Goal: Task Accomplishment & Management: Use online tool/utility

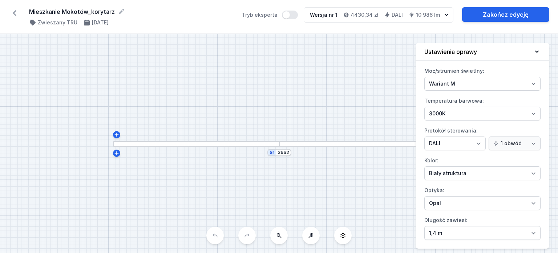
select select "M"
select select "3000"
select select "4"
select select "opal"
click at [15, 15] on icon at bounding box center [15, 13] width 4 height 6
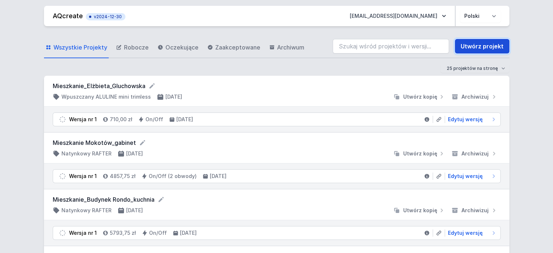
click at [477, 41] on link "Utwórz projekt" at bounding box center [482, 46] width 55 height 15
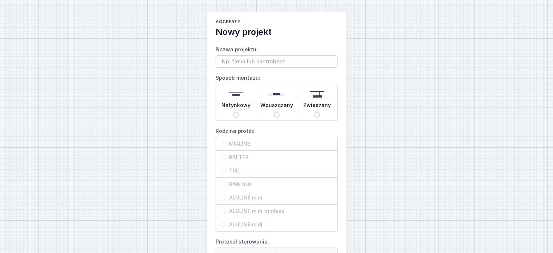
click at [233, 112] on input "Natynkowy" at bounding box center [236, 115] width 6 height 6
radio input "true"
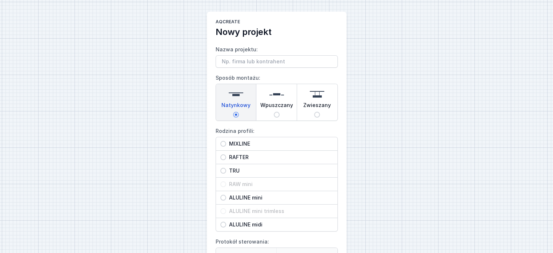
click at [235, 141] on span "MIXLINE" at bounding box center [279, 143] width 107 height 7
click at [226, 141] on input "MIXLINE" at bounding box center [223, 144] width 6 height 6
radio input "true"
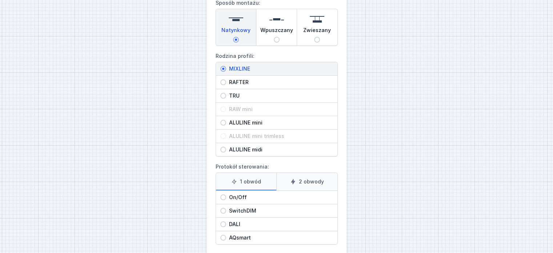
scroll to position [109, 0]
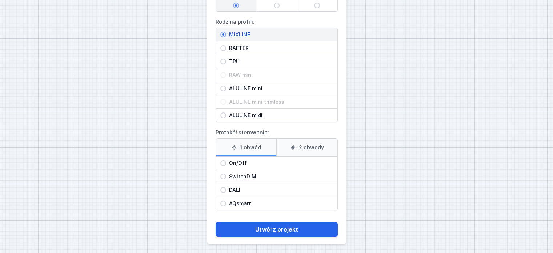
click at [307, 146] on label "2 obwody" at bounding box center [306, 147] width 61 height 17
click at [0, 0] on input "2 obwody" at bounding box center [0, 0] width 0 height 0
click at [223, 175] on input "SwitchDIM" at bounding box center [223, 176] width 6 height 6
radio input "true"
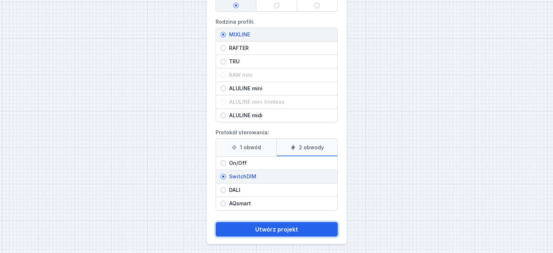
click at [307, 229] on button "Utwórz projekt" at bounding box center [277, 229] width 122 height 15
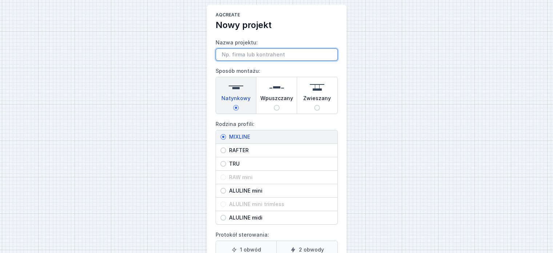
scroll to position [1, 0]
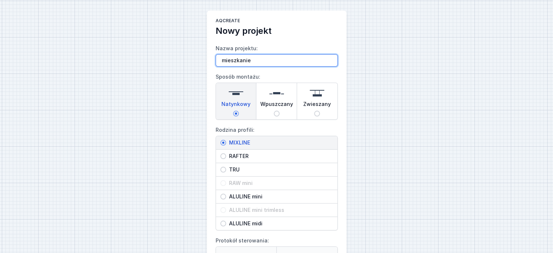
type input "mieszkanie"
drag, startPoint x: 310, startPoint y: 62, endPoint x: 165, endPoint y: 65, distance: 144.7
click at [165, 65] on div "AQcreate Nowy projekt Nazwa projektu: mieszkanie Sposób montażu: Natynkowy Wpus…" at bounding box center [276, 181] width 553 height 364
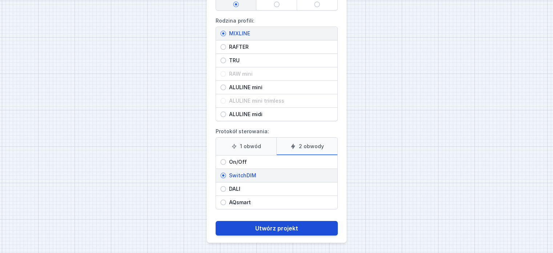
type input "[PERSON_NAME]"
click at [266, 230] on button "Utwórz projekt" at bounding box center [277, 228] width 122 height 15
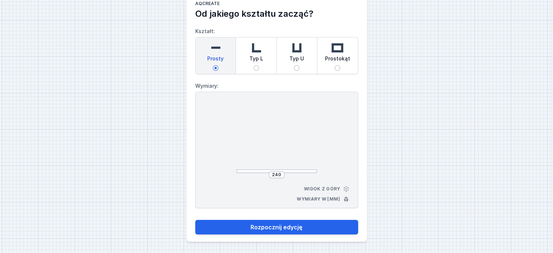
click at [337, 63] on span "Prostokąt" at bounding box center [337, 60] width 25 height 10
click at [337, 65] on input "Prostokąt" at bounding box center [337, 68] width 6 height 6
radio input "true"
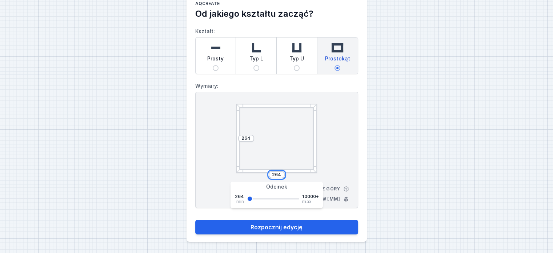
click at [279, 174] on input "264" at bounding box center [277, 175] width 12 height 6
drag, startPoint x: 281, startPoint y: 174, endPoint x: 265, endPoint y: 172, distance: 16.9
click at [265, 172] on div "264" at bounding box center [276, 174] width 81 height 7
type input "3000"
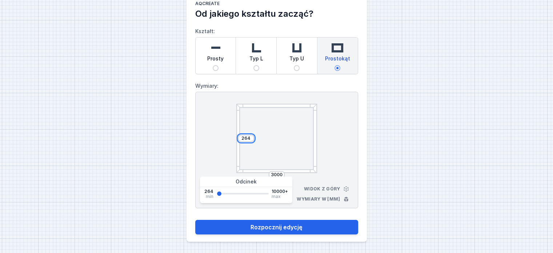
click at [249, 140] on input "264" at bounding box center [246, 138] width 12 height 6
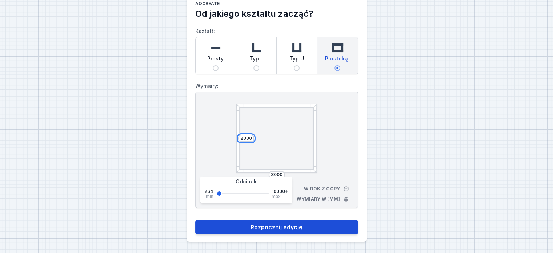
type input "2000"
click at [305, 227] on button "Rozpocznij edycję" at bounding box center [276, 227] width 163 height 15
select select "3"
select select "true"
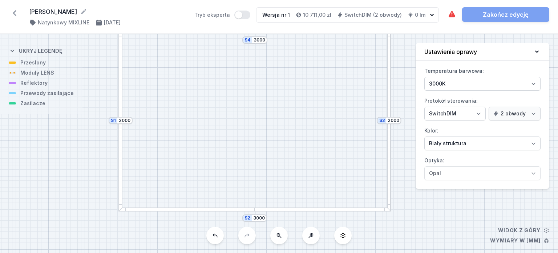
drag, startPoint x: 282, startPoint y: 164, endPoint x: 257, endPoint y: 145, distance: 31.4
click at [257, 145] on div "S4 3000 S3 2000 S2 3000 S1 2000" at bounding box center [279, 143] width 558 height 219
click at [148, 213] on div at bounding box center [185, 213] width 136 height 4
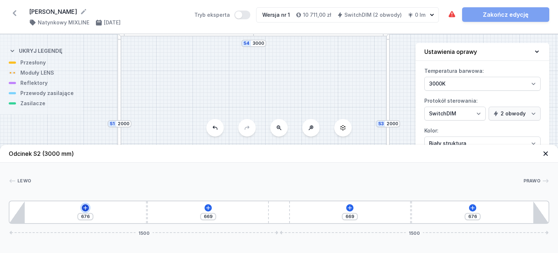
click at [85, 204] on button at bounding box center [85, 207] width 7 height 7
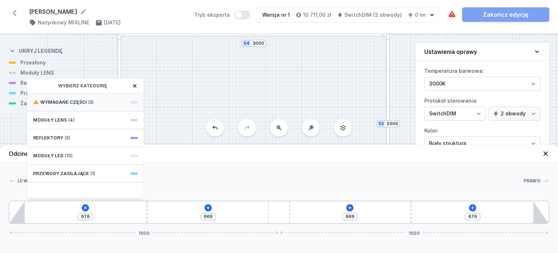
click at [73, 97] on div "Wymagane części (3)" at bounding box center [85, 102] width 116 height 18
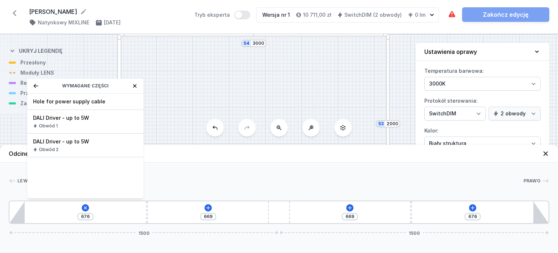
drag, startPoint x: 81, startPoint y: 101, endPoint x: 82, endPoint y: 105, distance: 3.8
click at [81, 101] on span "Hole for power supply cable" at bounding box center [85, 101] width 105 height 7
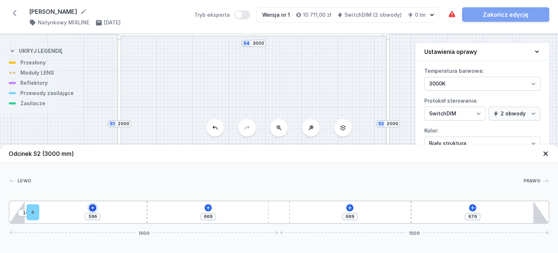
click at [95, 208] on icon at bounding box center [93, 207] width 4 height 4
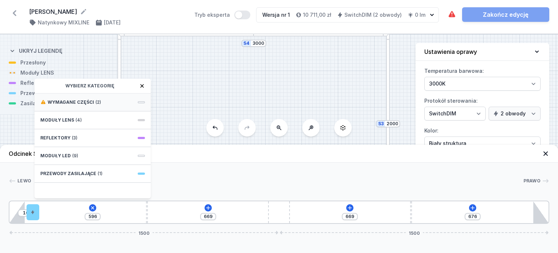
click at [70, 101] on span "Wymagane części" at bounding box center [71, 102] width 47 height 6
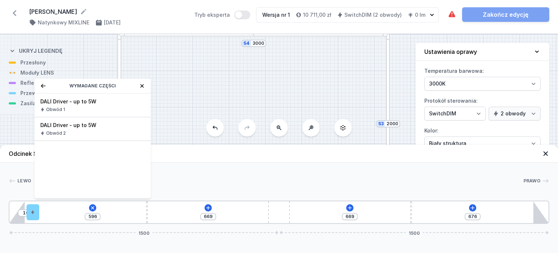
click at [70, 103] on span "DALI Driver - up to 5W" at bounding box center [92, 101] width 105 height 7
type input "446"
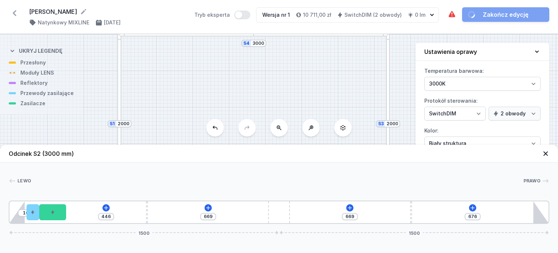
click at [209, 106] on div "S4 3000 S3 2000 S2 3000 S1 2000" at bounding box center [279, 143] width 558 height 219
drag, startPoint x: 255, startPoint y: 69, endPoint x: 181, endPoint y: 118, distance: 88.7
click at [181, 118] on div "S4 3000 S3 2000 S2 3000 S1 2000" at bounding box center [279, 143] width 558 height 219
click at [248, 84] on div at bounding box center [245, 83] width 136 height 4
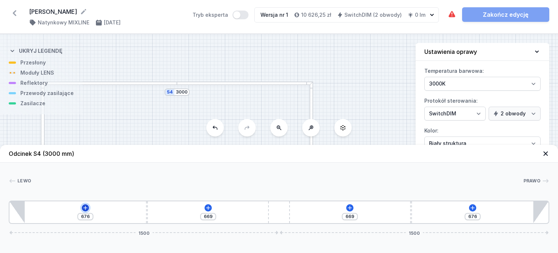
click at [84, 205] on icon at bounding box center [86, 208] width 6 height 6
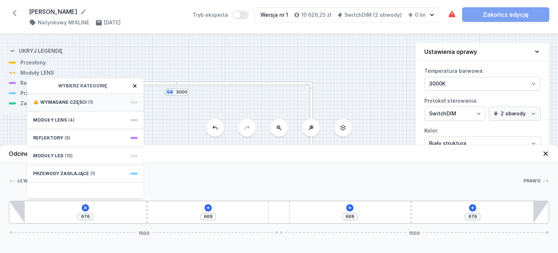
click at [66, 102] on span "Wymagane części" at bounding box center [63, 102] width 47 height 6
click at [65, 104] on span "DALI Driver - up to 5W" at bounding box center [85, 101] width 105 height 7
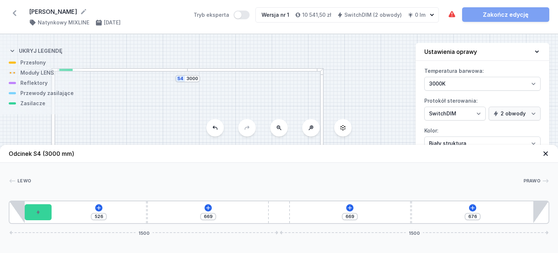
drag, startPoint x: 240, startPoint y: 64, endPoint x: 256, endPoint y: 64, distance: 15.6
click at [257, 60] on div "S4 3000 S3 2000 S2 3000 S1 2000" at bounding box center [279, 143] width 558 height 219
type input "19"
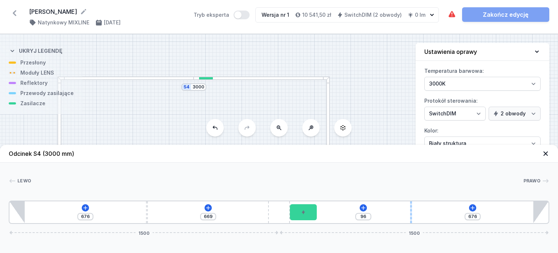
type input "54"
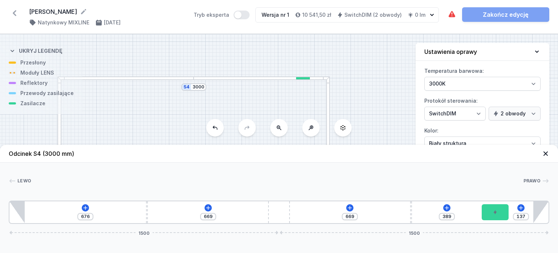
type input "133"
type input "393"
type input "139"
type input "387"
type input "245"
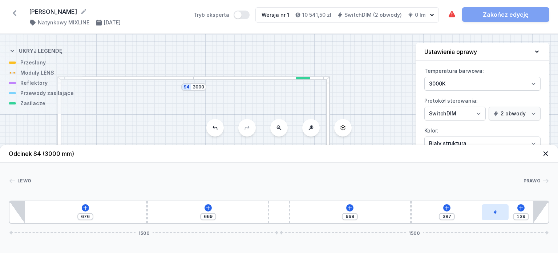
type input "281"
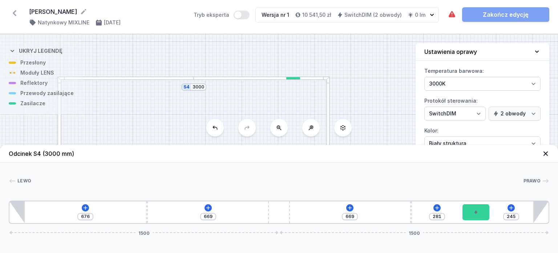
type input "350"
type input "176"
type input "676"
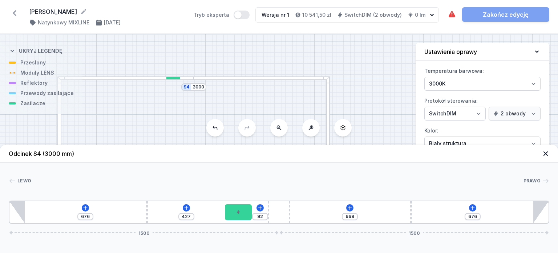
type input "185"
type input "334"
type input "224"
type input "295"
type input "263"
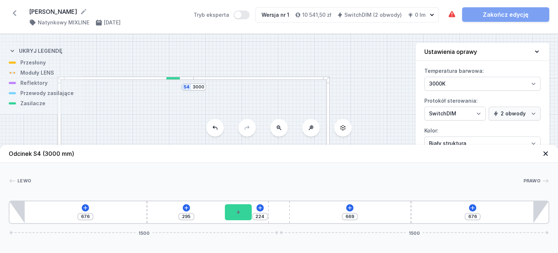
type input "256"
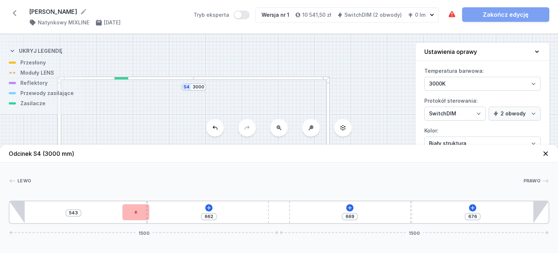
type input "669"
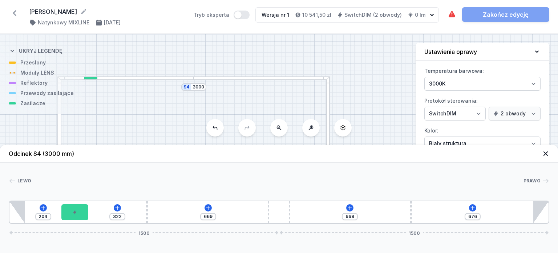
type input "202"
type input "324"
type input "200"
type input "326"
type input "198"
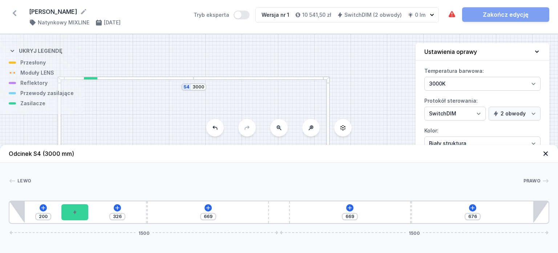
type input "328"
type input "196"
type input "330"
type input "188"
type input "338"
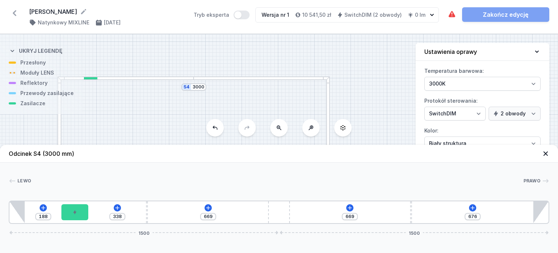
type input "180"
type input "346"
type input "172"
type input "354"
type input "164"
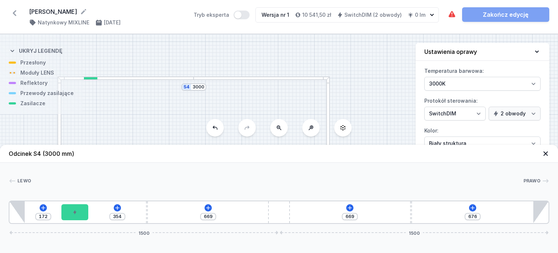
type input "362"
type input "160"
type input "366"
type input "152"
type input "374"
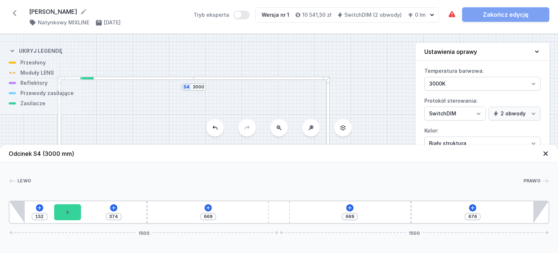
type input "148"
type input "378"
drag, startPoint x: 44, startPoint y: 215, endPoint x: 65, endPoint y: 223, distance: 23.1
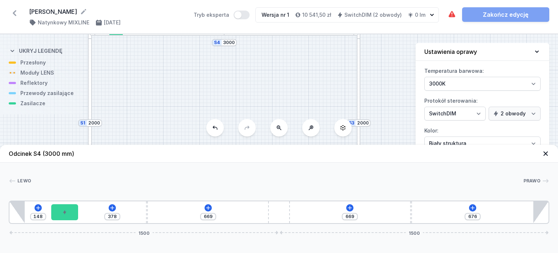
drag, startPoint x: 277, startPoint y: 102, endPoint x: 307, endPoint y: 57, distance: 53.9
click at [307, 58] on div "S4 3000 S3 2000 S2 3000 S1 2000" at bounding box center [279, 143] width 558 height 219
drag, startPoint x: 205, startPoint y: 78, endPoint x: 199, endPoint y: 16, distance: 62.2
click at [201, 7] on div "[PERSON_NAME] ( 11900 /v 1 ) Natynkowy MIXLINE [DATE] Tryb eksperta Wersja nr 1…" at bounding box center [279, 126] width 558 height 253
drag, startPoint x: 185, startPoint y: 98, endPoint x: 180, endPoint y: 71, distance: 27.1
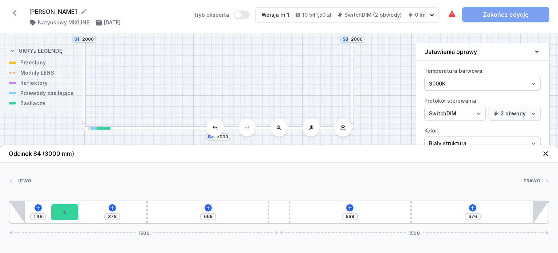
click at [180, 68] on div "S4 3000 S3 2000 S2 3000 S1 2000" at bounding box center [279, 143] width 558 height 219
click at [141, 99] on div at bounding box center [145, 98] width 136 height 4
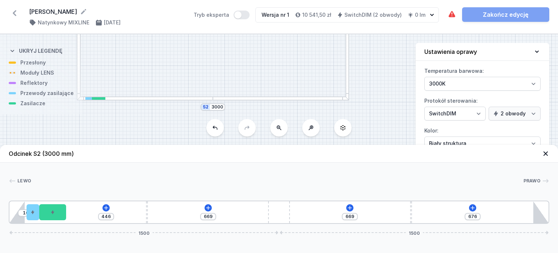
click at [143, 97] on div at bounding box center [145, 98] width 136 height 4
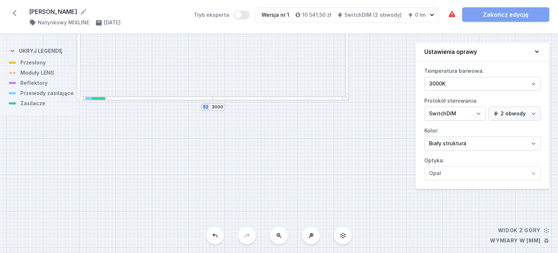
click at [232, 99] on div at bounding box center [281, 98] width 136 height 4
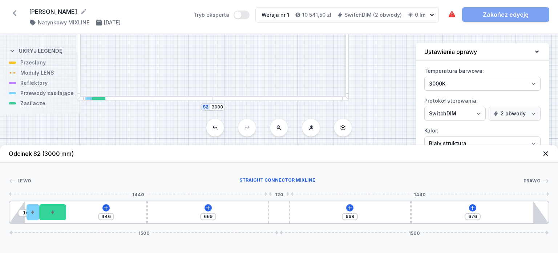
type input "556"
type input "789"
type input "552"
type input "793"
type input "536"
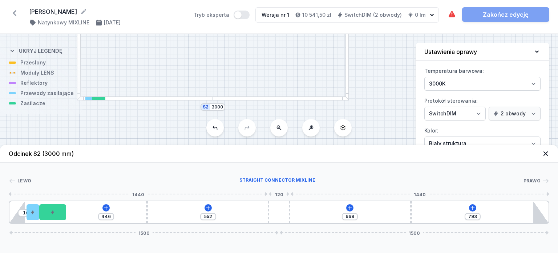
type input "809"
type input "520"
type input "825"
type input "508"
type input "837"
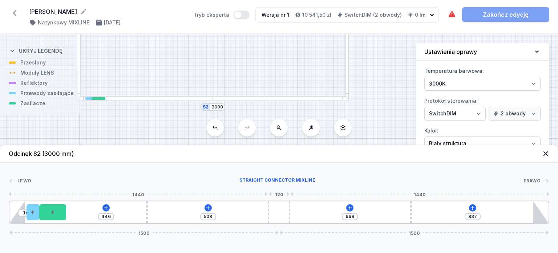
type input "496"
type input "849"
type input "483"
type input "862"
type input "925"
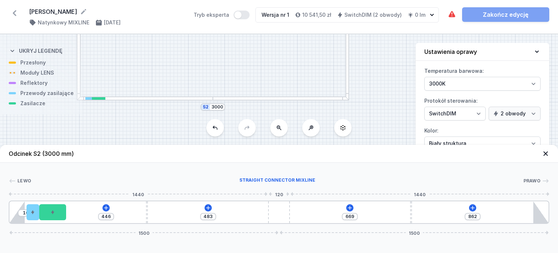
type input "876"
type input "909"
type input "892"
type input "897"
type input "904"
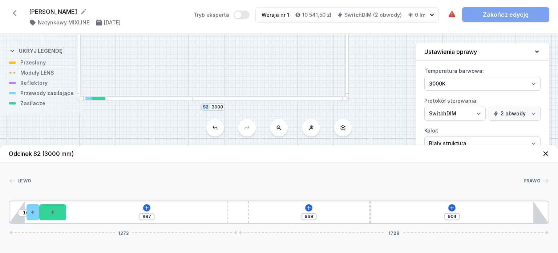
type input "879"
type input "922"
type input "873"
type input "928"
type input "865"
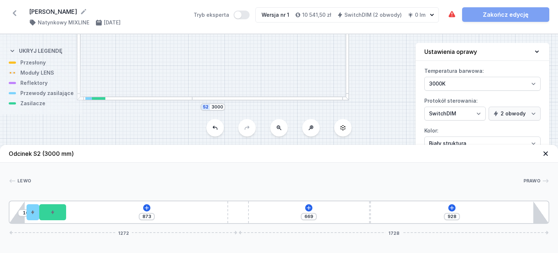
type input "936"
type input "850"
type input "951"
type input "806"
type input "995"
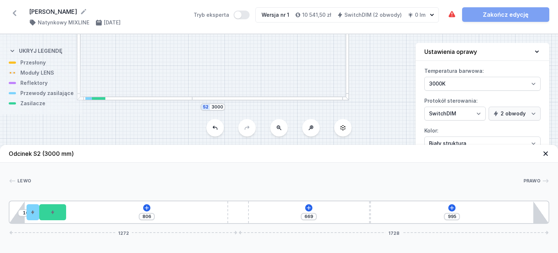
type input "798"
type input "1003"
type input "794"
type input "1007"
type input "791"
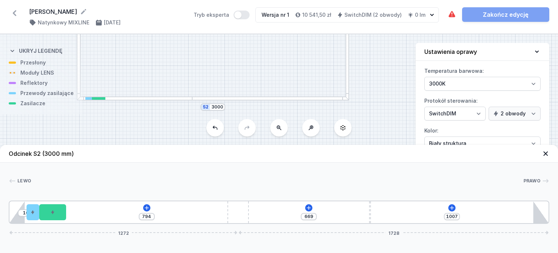
type input "1010"
drag, startPoint x: 279, startPoint y: 209, endPoint x: 235, endPoint y: 215, distance: 44.7
click at [235, 215] on div "10 791 669 1010 1272 1728" at bounding box center [279, 211] width 541 height 23
click at [289, 208] on icon at bounding box center [290, 207] width 4 height 4
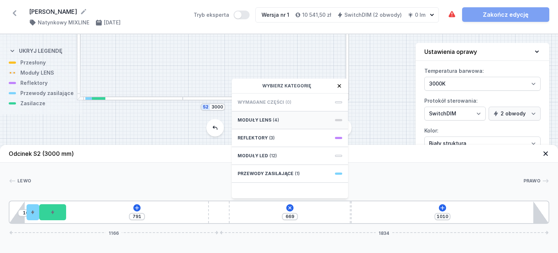
click at [275, 118] on span "(4)" at bounding box center [276, 120] width 6 height 6
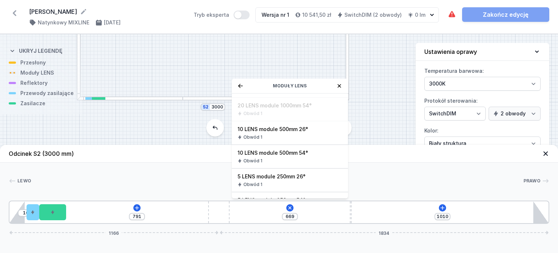
scroll to position [73, 0]
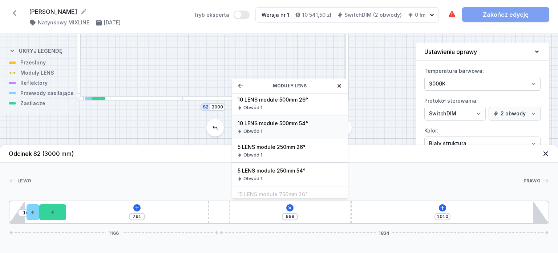
click at [273, 127] on div "10 LENS module 500mm 54° Obwód 1" at bounding box center [290, 127] width 116 height 24
type input "641"
type input "169"
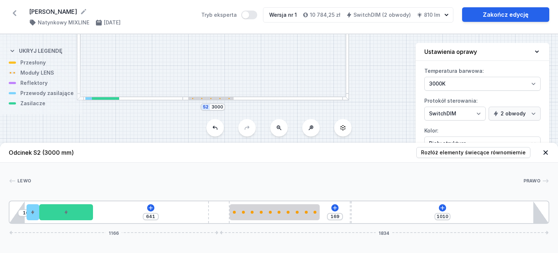
drag, startPoint x: 215, startPoint y: 99, endPoint x: 222, endPoint y: 99, distance: 7.3
click at [222, 99] on div at bounding box center [210, 98] width 45 height 3
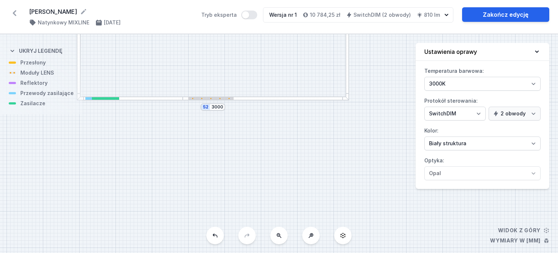
click at [225, 100] on div at bounding box center [266, 98] width 167 height 4
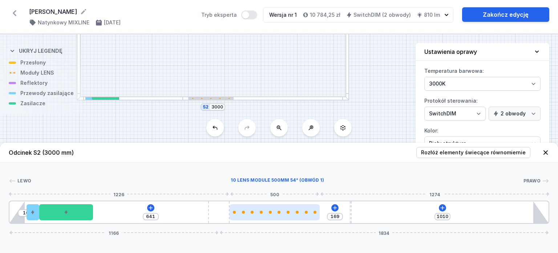
drag, startPoint x: 301, startPoint y: 215, endPoint x: 313, endPoint y: 212, distance: 12.0
click at [313, 212] on div at bounding box center [275, 212] width 90 height 16
type input "105"
type input "64"
type input "103"
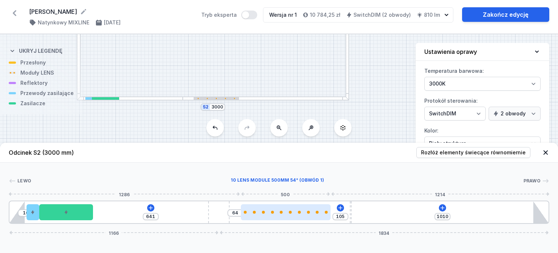
type input "66"
type input "115"
drag, startPoint x: 266, startPoint y: 215, endPoint x: 281, endPoint y: 213, distance: 15.3
click at [281, 213] on div at bounding box center [285, 212] width 90 height 16
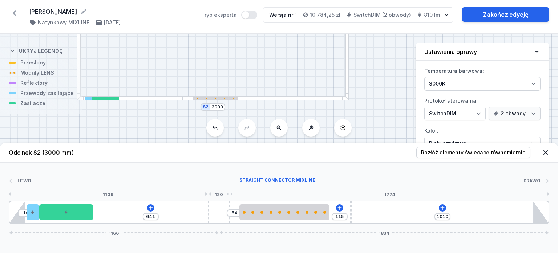
type input "553"
type input "1098"
type input "547"
type input "1104"
type input "541"
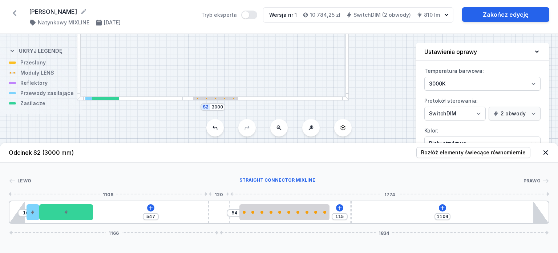
type input "1110"
type input "527"
type input "1124"
type input "522"
type input "1129"
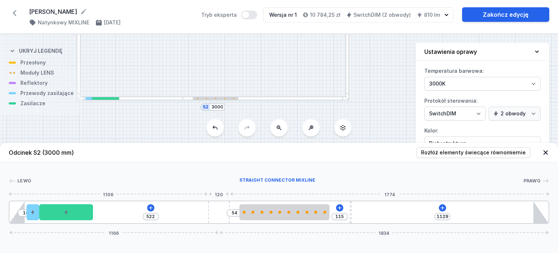
type input "516"
type input "1135"
type input "512"
type input "1139"
type input "510"
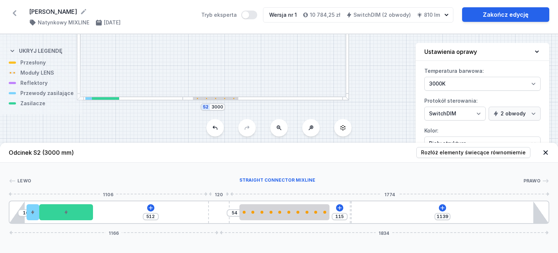
type input "1141"
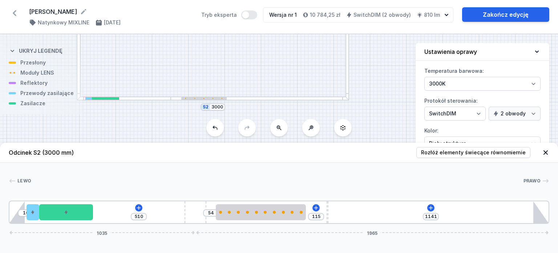
type input "504"
type input "1147"
type input "506"
type input "1145"
type input "508"
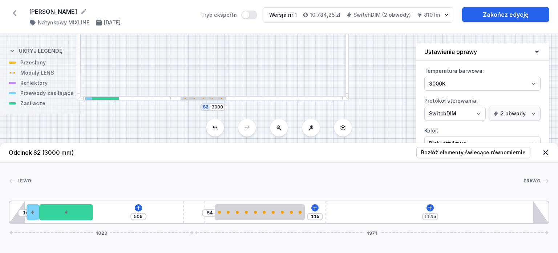
type input "1143"
type input "512"
type input "1139"
type input "514"
type input "1137"
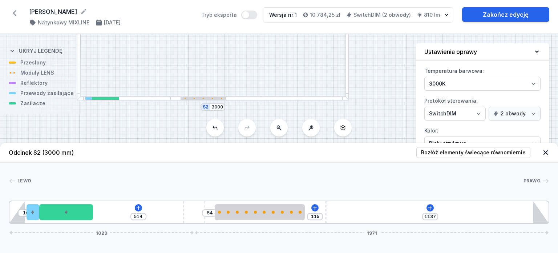
type input "516"
type input "1135"
type input "520"
type input "1131"
type input "522"
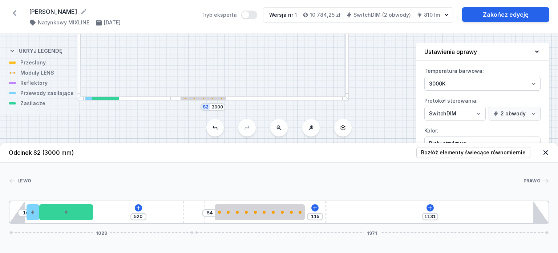
type input "1129"
type input "525"
type input "1126"
type input "533"
type input "1118"
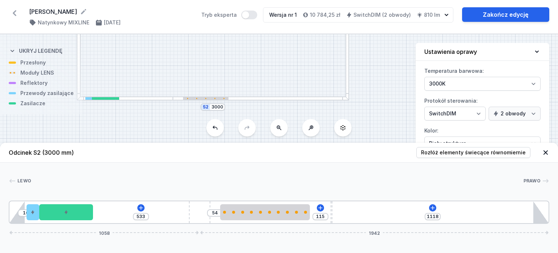
type input "535"
type input "1116"
type input "537"
type input "1114"
type input "539"
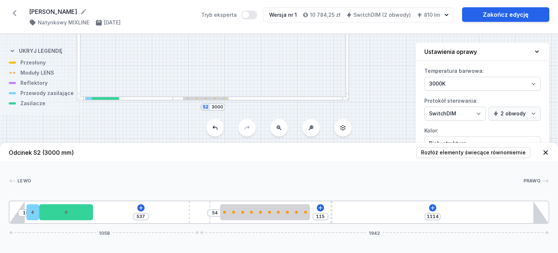
type input "1112"
type input "543"
type input "1108"
type input "549"
type input "1102"
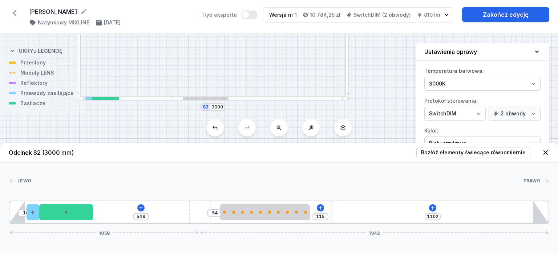
type input "557"
type input "1094"
type input "575"
type input "1076"
type input "577"
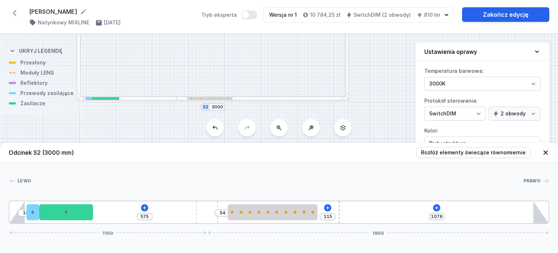
type input "1074"
type input "581"
type input "1070"
type input "583"
type input "1068"
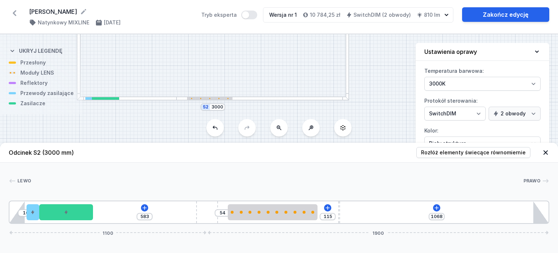
type input "585"
type input "1066"
type input "589"
type input "1062"
type input "591"
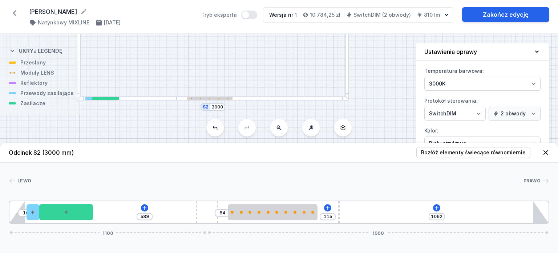
type input "1060"
type input "595"
type input "1056"
type input "598"
type input "1053"
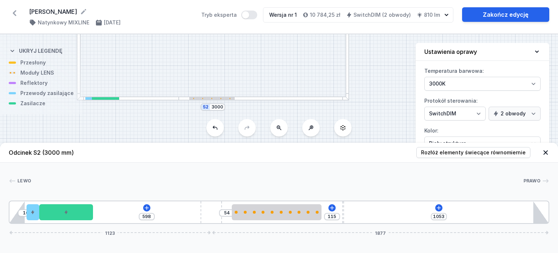
drag, startPoint x: 214, startPoint y: 212, endPoint x: 230, endPoint y: 211, distance: 16.1
click at [230, 211] on div "10 598 54 115 1053 1123 1877" at bounding box center [279, 211] width 541 height 23
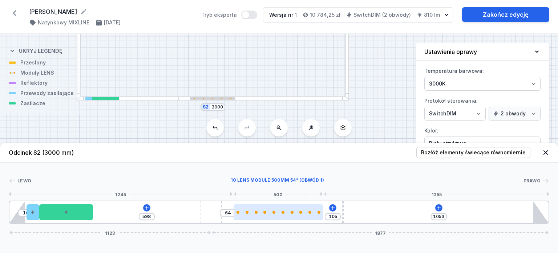
type input "103"
type input "66"
type input "101"
type input "68"
type input "99"
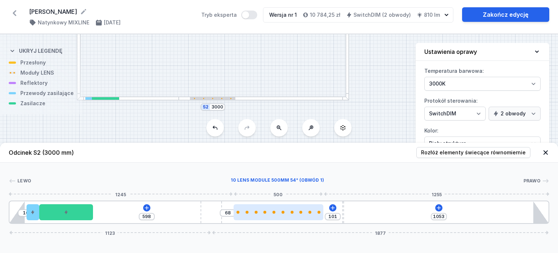
type input "70"
type input "97"
type input "72"
type input "95"
type input "74"
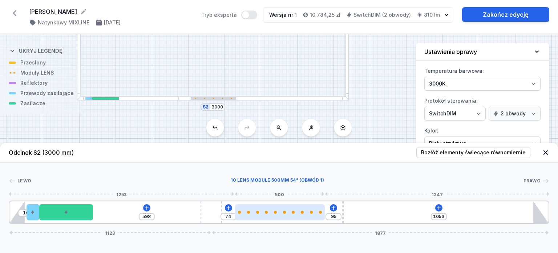
type input "93"
type input "76"
type input "91"
type input "78"
type input "89"
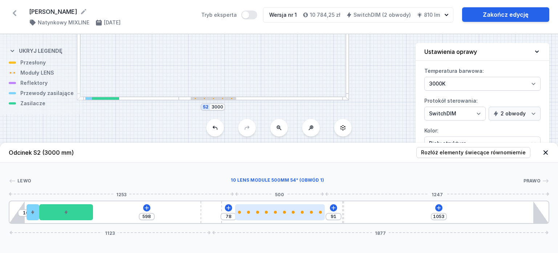
type input "80"
type input "83"
type input "86"
type input "81"
type input "88"
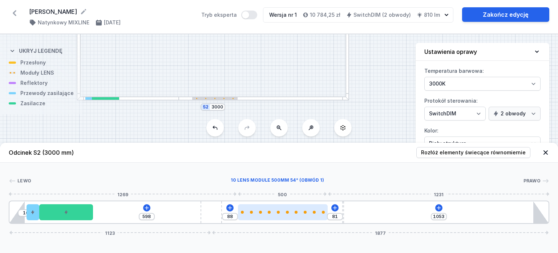
type input "79"
type input "90"
type input "77"
type input "92"
type input "75"
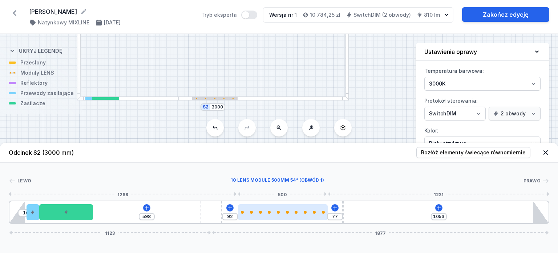
type input "94"
type input "73"
type input "96"
drag, startPoint x: 297, startPoint y: 216, endPoint x: 310, endPoint y: 213, distance: 13.1
click at [310, 213] on div at bounding box center [284, 212] width 90 height 16
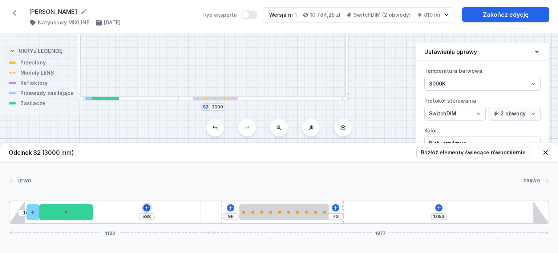
click at [145, 207] on icon at bounding box center [147, 208] width 6 height 6
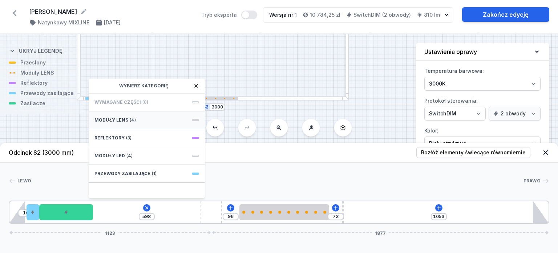
click at [124, 116] on div "Moduły LENS (4)" at bounding box center [147, 120] width 116 height 18
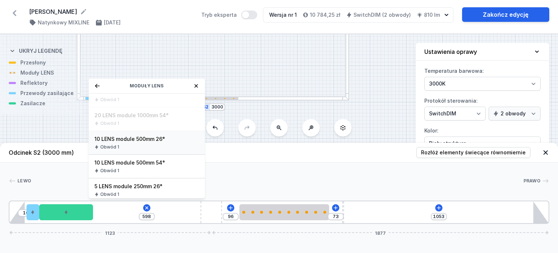
scroll to position [0, 0]
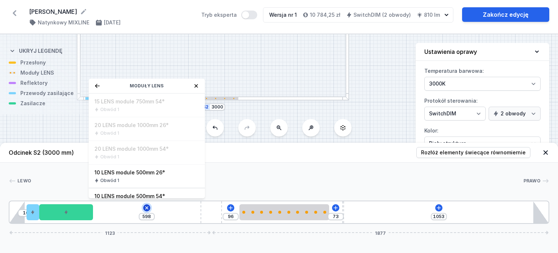
click at [147, 209] on icon at bounding box center [147, 208] width 8 height 8
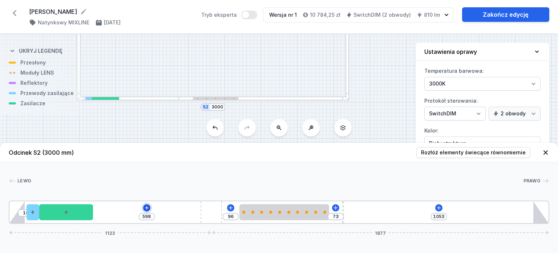
click at [147, 209] on icon at bounding box center [147, 208] width 6 height 6
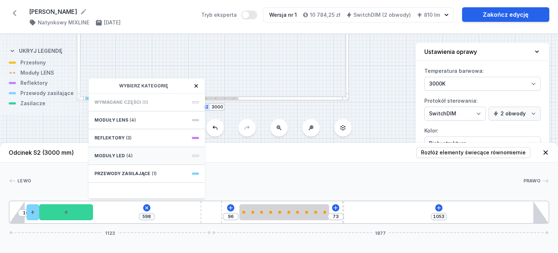
click at [127, 153] on span "(4)" at bounding box center [130, 156] width 6 height 6
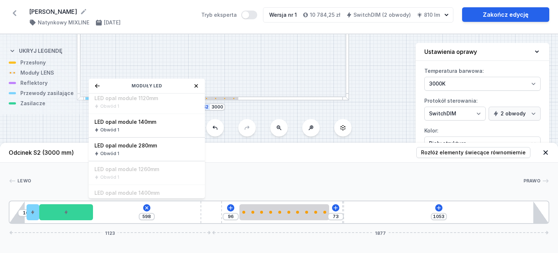
scroll to position [109, 0]
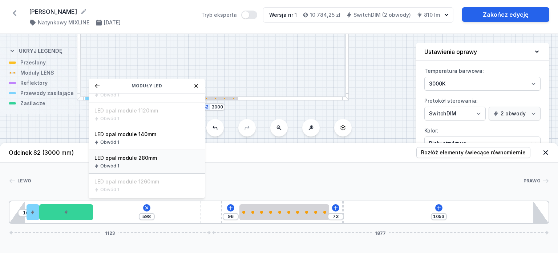
click at [147, 163] on div "Obwód 1" at bounding box center [147, 166] width 105 height 6
type input "318"
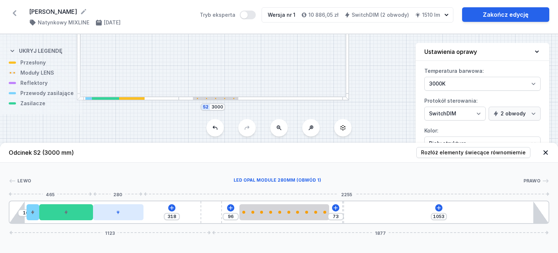
drag, startPoint x: 125, startPoint y: 215, endPoint x: 134, endPoint y: 212, distance: 9.2
click at [134, 212] on div at bounding box center [118, 212] width 51 height 16
click at [442, 208] on icon at bounding box center [439, 208] width 6 height 6
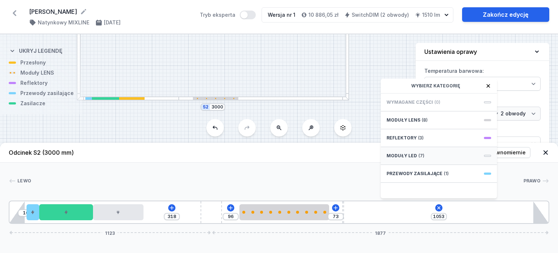
click at [411, 159] on div "Moduły LED (7)" at bounding box center [439, 156] width 116 height 18
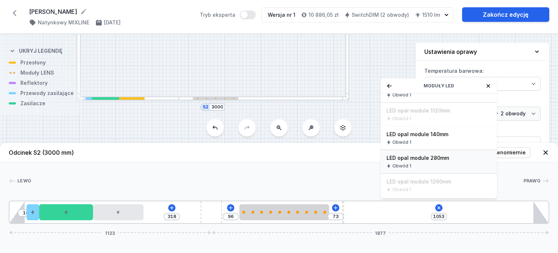
click at [448, 160] on span "LED opal module 280mm" at bounding box center [439, 157] width 105 height 7
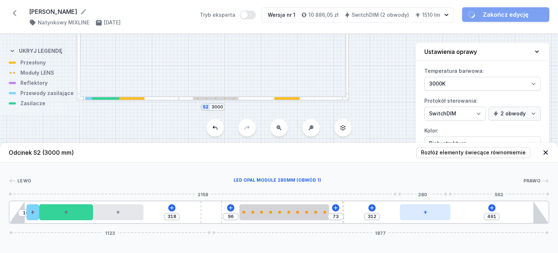
type input "406"
type input "367"
type input "365"
type input "408"
type input "355"
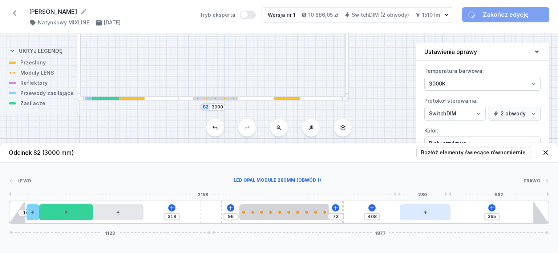
type input "418"
type input "349"
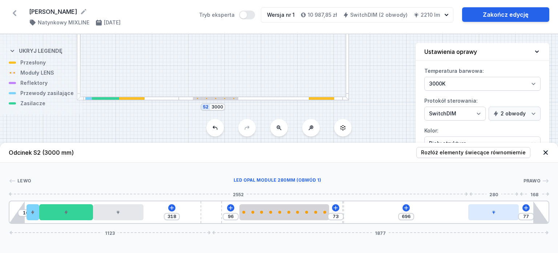
drag, startPoint x: 381, startPoint y: 216, endPoint x: 517, endPoint y: 212, distance: 136.4
click at [517, 212] on div at bounding box center [494, 212] width 51 height 16
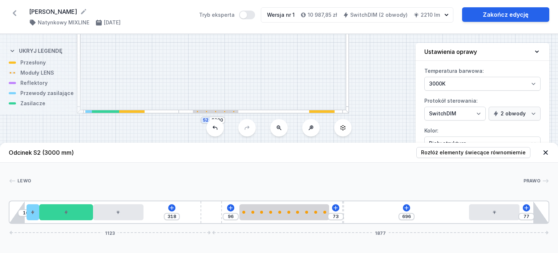
drag, startPoint x: 364, startPoint y: 63, endPoint x: 353, endPoint y: 121, distance: 59.5
click at [354, 120] on div "S4 3000 S3 2000 S2 3000 S1 2000" at bounding box center [279, 143] width 558 height 219
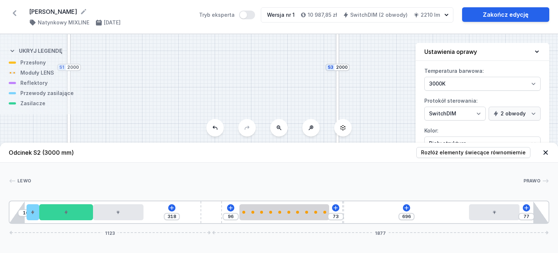
drag, startPoint x: 256, startPoint y: 107, endPoint x: 255, endPoint y: 122, distance: 14.9
click at [255, 119] on div "S4 3000 S3 2000 S2 3000 S1 2000" at bounding box center [279, 143] width 558 height 219
drag, startPoint x: 250, startPoint y: 72, endPoint x: 256, endPoint y: 113, distance: 41.9
click at [256, 113] on div "S4 3000 S3 2000 S2 3000 S1 2000" at bounding box center [279, 143] width 558 height 219
click at [208, 83] on div at bounding box center [210, 82] width 11 height 3
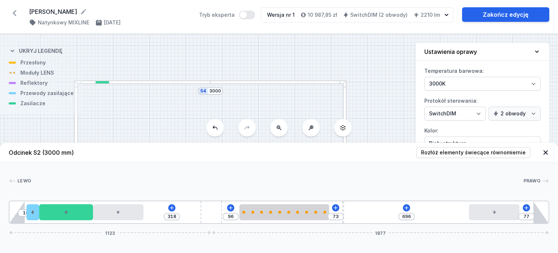
click at [220, 81] on div at bounding box center [279, 82] width 136 height 4
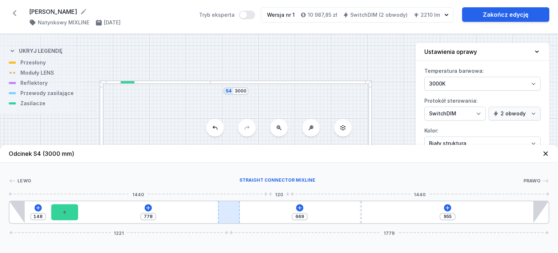
drag, startPoint x: 272, startPoint y: 211, endPoint x: 238, endPoint y: 207, distance: 34.4
click at [238, 207] on div at bounding box center [228, 212] width 21 height 22
click at [147, 207] on icon at bounding box center [148, 208] width 6 height 6
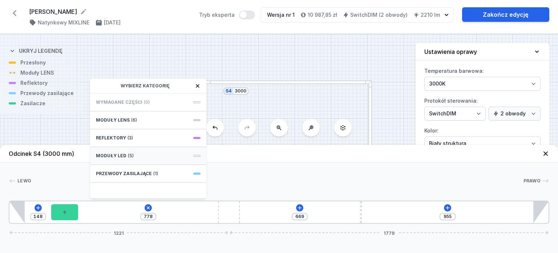
click at [131, 154] on span "(5)" at bounding box center [131, 156] width 6 height 6
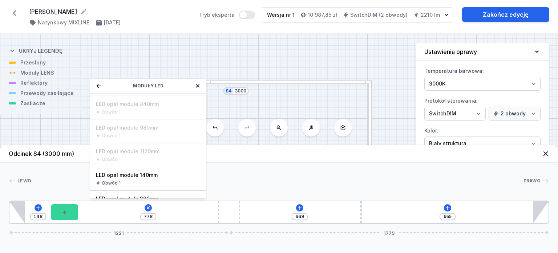
scroll to position [0, 0]
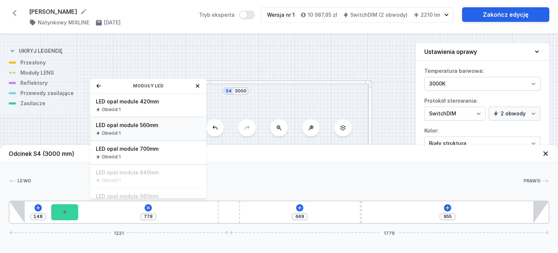
click at [141, 131] on div "Obwód 1" at bounding box center [148, 133] width 105 height 6
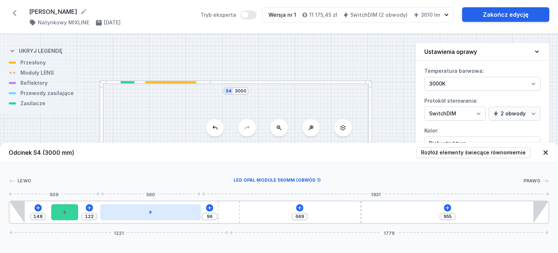
drag, startPoint x: 153, startPoint y: 213, endPoint x: 171, endPoint y: 210, distance: 18.4
click at [171, 210] on div at bounding box center [150, 212] width 101 height 16
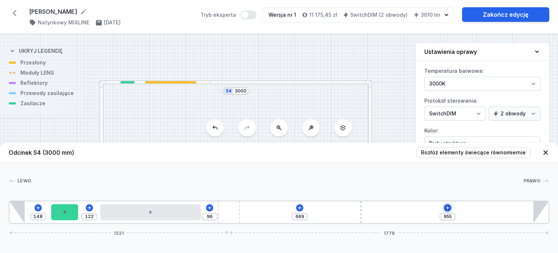
click at [449, 205] on icon at bounding box center [448, 208] width 6 height 6
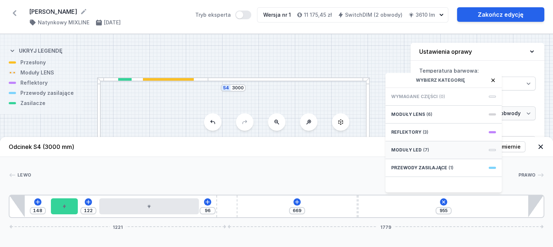
click at [426, 153] on span "(7)" at bounding box center [426, 150] width 6 height 6
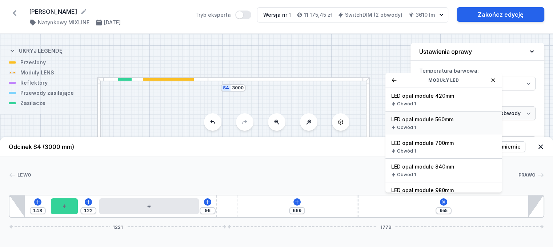
click at [434, 131] on div "Obwód 1" at bounding box center [443, 128] width 105 height 6
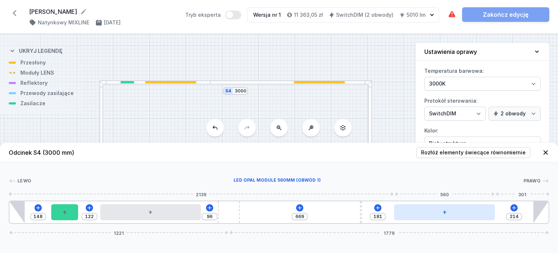
drag, startPoint x: 430, startPoint y: 209, endPoint x: 472, endPoint y: 208, distance: 41.8
click at [472, 208] on div at bounding box center [444, 212] width 101 height 16
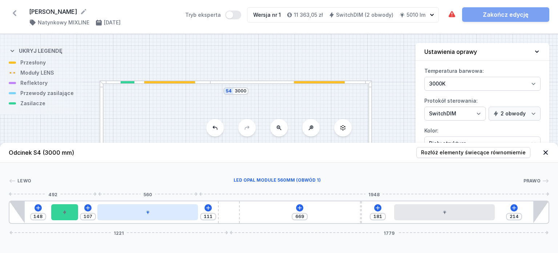
drag, startPoint x: 141, startPoint y: 211, endPoint x: 135, endPoint y: 210, distance: 6.6
click at [135, 210] on div at bounding box center [147, 212] width 101 height 16
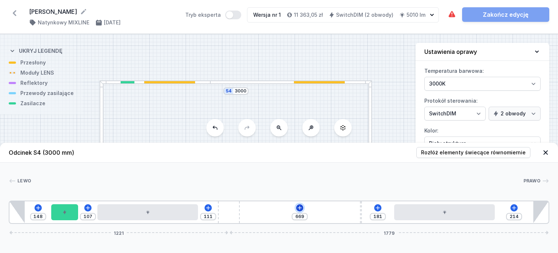
click at [300, 207] on icon at bounding box center [300, 207] width 4 height 4
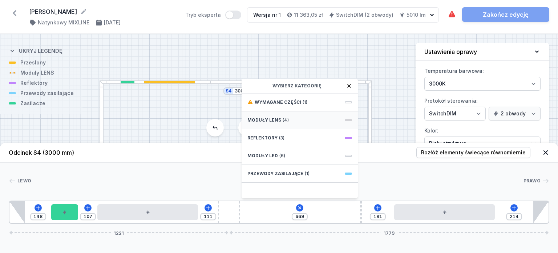
click at [292, 120] on div "Moduły LENS (4)" at bounding box center [300, 120] width 116 height 18
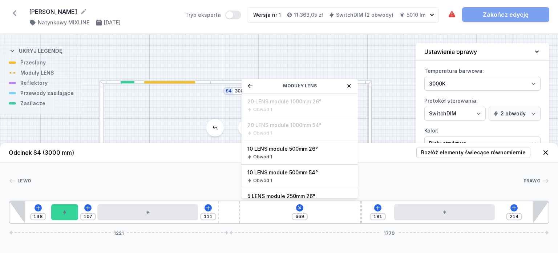
scroll to position [36, 0]
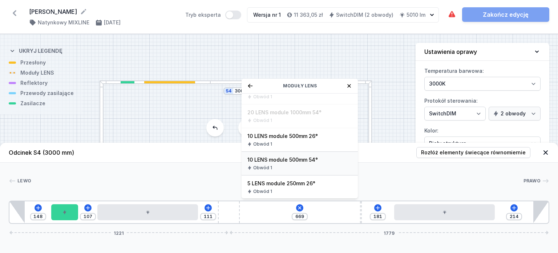
click at [303, 166] on div "Obwód 1" at bounding box center [300, 168] width 105 height 6
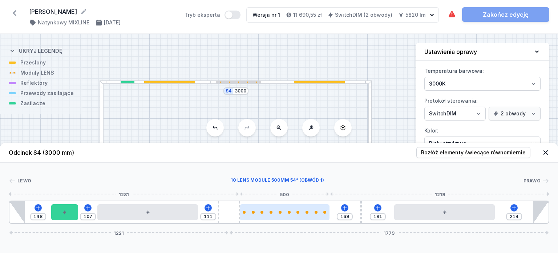
click at [288, 213] on div at bounding box center [285, 212] width 90 height 3
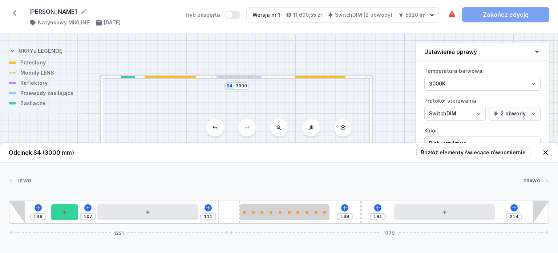
drag, startPoint x: 384, startPoint y: 103, endPoint x: 363, endPoint y: 39, distance: 67.0
click at [363, 39] on div "S4 3000 S3 2000 S2 3000 S1 2000" at bounding box center [279, 143] width 558 height 219
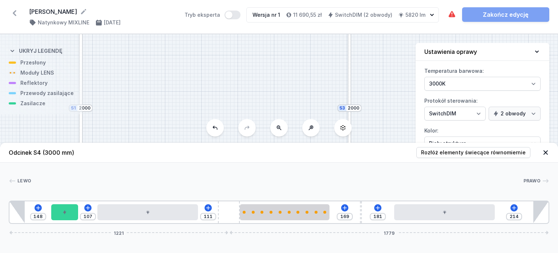
click at [350, 87] on div at bounding box center [350, 108] width 4 height 182
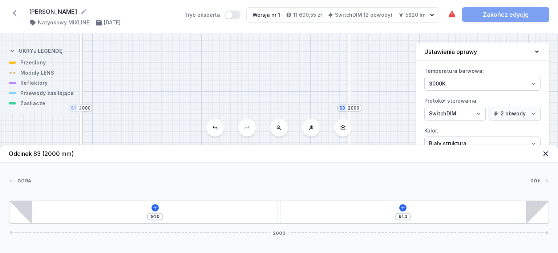
click at [403, 203] on div "[PHONE_NUMBER]" at bounding box center [279, 211] width 541 height 23
click at [403, 206] on icon at bounding box center [403, 208] width 6 height 6
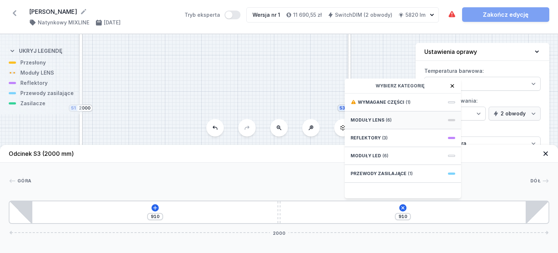
click at [395, 115] on div "Moduły LENS (6)" at bounding box center [403, 120] width 116 height 18
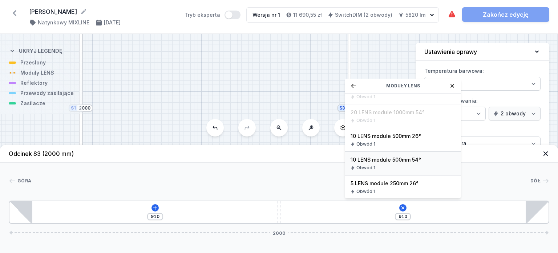
click at [399, 163] on span "10 LENS module 500mm 54°" at bounding box center [403, 159] width 105 height 7
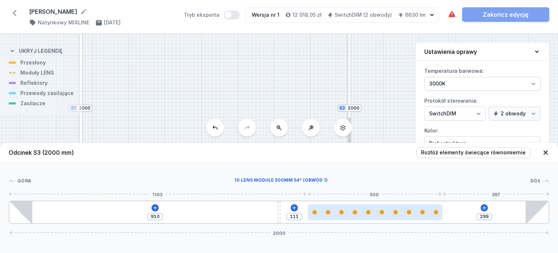
drag, startPoint x: 350, startPoint y: 211, endPoint x: 384, endPoint y: 213, distance: 33.2
click at [384, 213] on div at bounding box center [375, 212] width 135 height 4
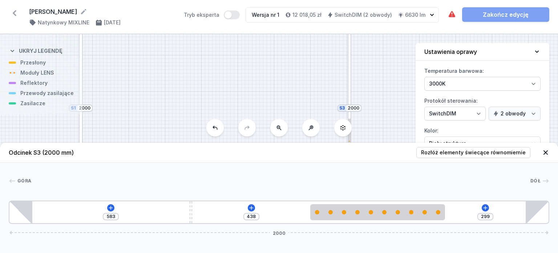
drag, startPoint x: 280, startPoint y: 206, endPoint x: 167, endPoint y: 209, distance: 113.5
click at [167, 209] on div "583 438 299 2000" at bounding box center [279, 211] width 541 height 23
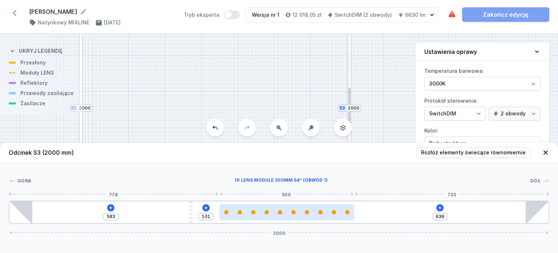
drag, startPoint x: 362, startPoint y: 212, endPoint x: 278, endPoint y: 211, distance: 84.0
click at [278, 211] on div at bounding box center [287, 212] width 135 height 16
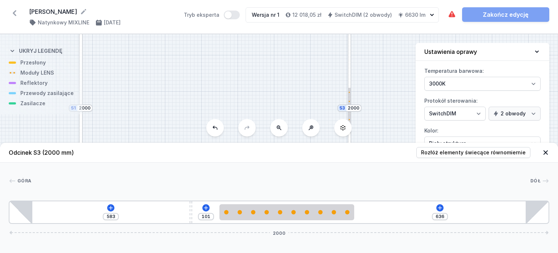
click at [81, 94] on div at bounding box center [81, 108] width 4 height 182
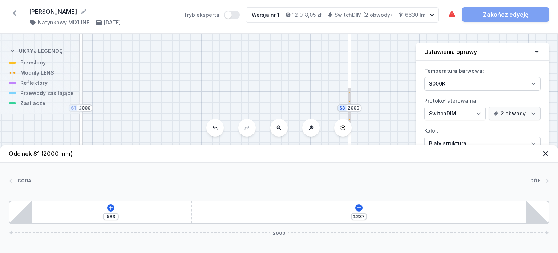
drag, startPoint x: 278, startPoint y: 212, endPoint x: 160, endPoint y: 209, distance: 117.8
click at [160, 209] on div "583 1237 2000" at bounding box center [279, 211] width 541 height 23
click at [357, 208] on icon at bounding box center [359, 208] width 6 height 6
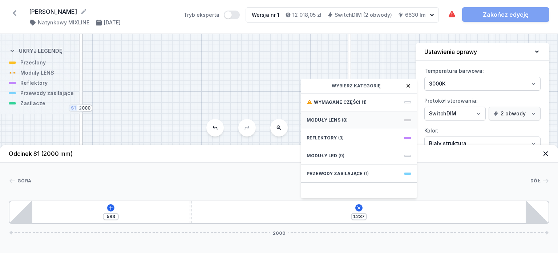
click at [352, 119] on div "Moduły LENS (8)" at bounding box center [359, 120] width 116 height 18
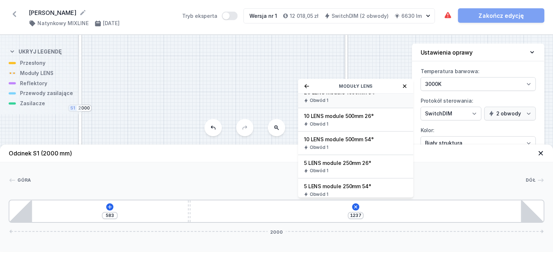
scroll to position [73, 0]
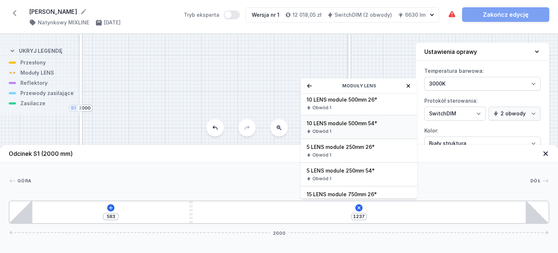
click at [348, 129] on div "Obwód 1" at bounding box center [359, 131] width 105 height 6
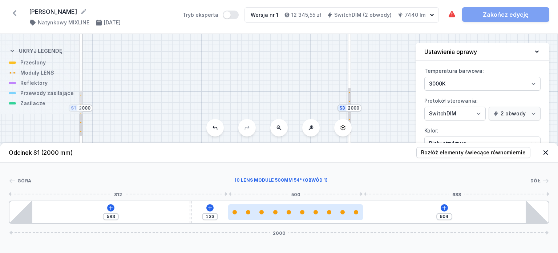
drag, startPoint x: 305, startPoint y: 213, endPoint x: 338, endPoint y: 206, distance: 34.1
click at [338, 206] on div at bounding box center [295, 212] width 135 height 16
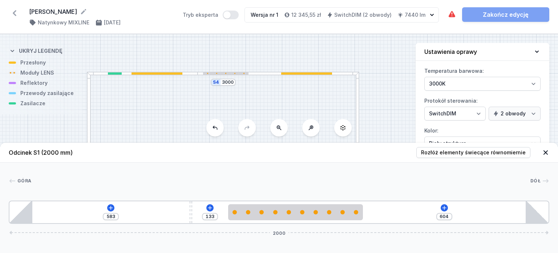
drag, startPoint x: 237, startPoint y: 67, endPoint x: 250, endPoint y: 141, distance: 74.6
click at [250, 141] on div "S4 3000 S3 2000 S2 3000 S1 2000" at bounding box center [279, 143] width 558 height 219
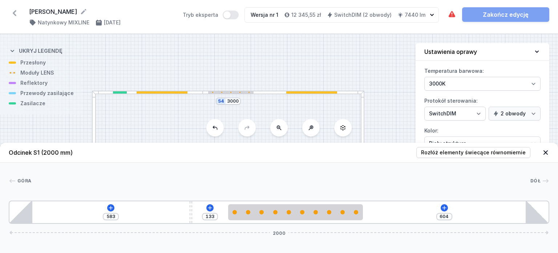
click at [156, 91] on div at bounding box center [162, 92] width 51 height 3
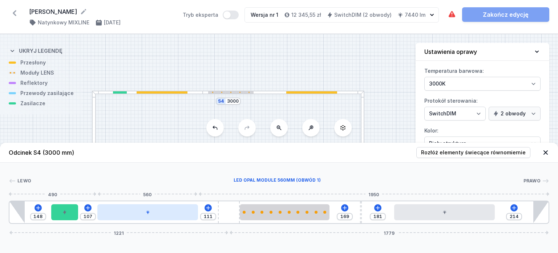
click at [159, 206] on div at bounding box center [147, 212] width 101 height 16
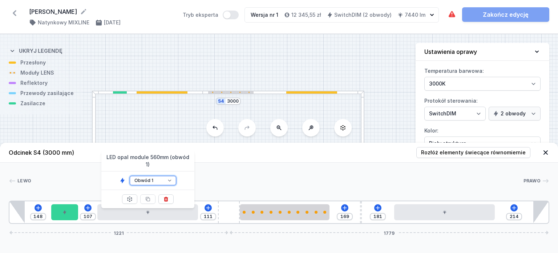
click at [164, 176] on select "Obwód 1 Obwód 2" at bounding box center [153, 180] width 47 height 9
click at [130, 176] on select "Obwód 1 Obwód 2" at bounding box center [153, 180] width 47 height 9
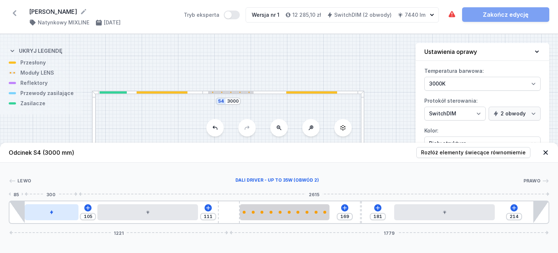
drag, startPoint x: 76, startPoint y: 213, endPoint x: 47, endPoint y: 213, distance: 28.4
click at [47, 213] on div at bounding box center [52, 212] width 54 height 16
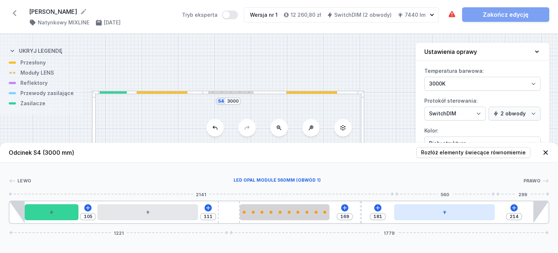
click at [431, 211] on div at bounding box center [444, 212] width 101 height 16
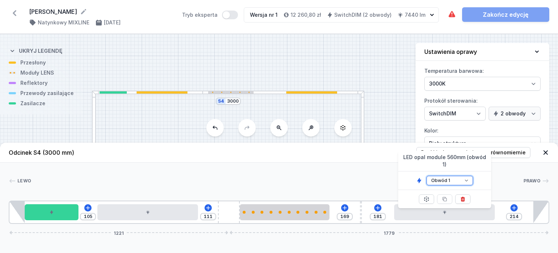
click at [444, 176] on select "Obwód 1 Obwód 2" at bounding box center [450, 180] width 47 height 9
click at [427, 176] on select "Obwód 1 Obwód 2" at bounding box center [450, 180] width 47 height 9
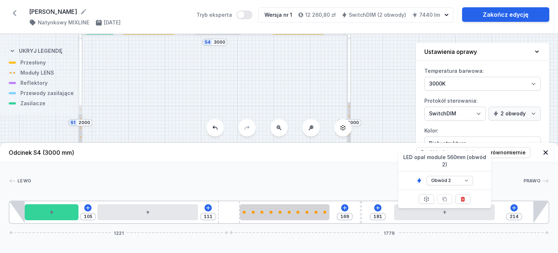
drag, startPoint x: 407, startPoint y: 113, endPoint x: 396, endPoint y: 43, distance: 70.7
click at [396, 46] on div "S4 3000 S3 2000 S2 3000 S1 2000" at bounding box center [279, 143] width 558 height 219
drag, startPoint x: 318, startPoint y: 101, endPoint x: 315, endPoint y: 31, distance: 70.2
click at [315, 33] on div "[PERSON_NAME] ( 11900 /v 1 ) Natynkowy MIXLINE [DATE] Tryb eksperta Wersja nr 1…" at bounding box center [279, 126] width 558 height 253
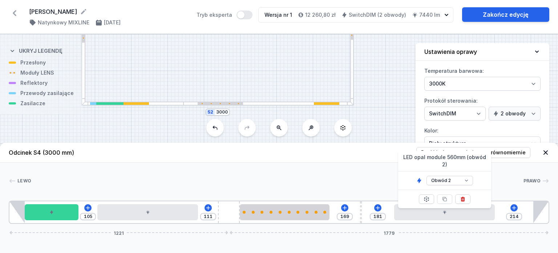
drag, startPoint x: 273, startPoint y: 73, endPoint x: 276, endPoint y: 61, distance: 12.6
click at [276, 61] on div "S4 3000 S3 2000 S2 3000 S1 2000" at bounding box center [279, 143] width 558 height 219
click at [328, 101] on div at bounding box center [326, 102] width 25 height 3
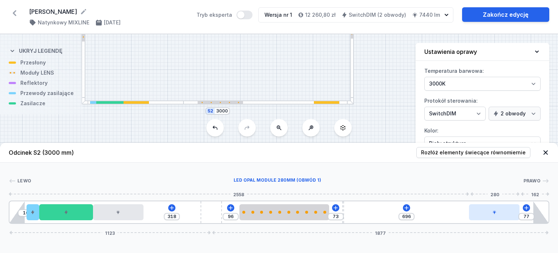
click at [488, 212] on div at bounding box center [494, 212] width 51 height 16
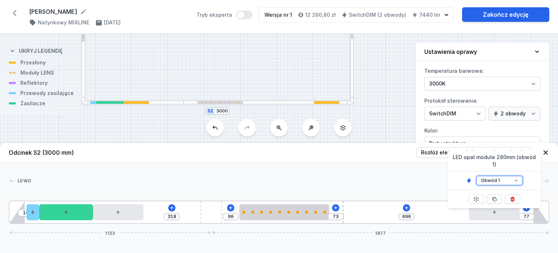
click at [503, 176] on select "Obwód 1 Obwód 2" at bounding box center [500, 180] width 47 height 9
click at [477, 176] on select "Obwód 1 Obwód 2" at bounding box center [500, 180] width 47 height 9
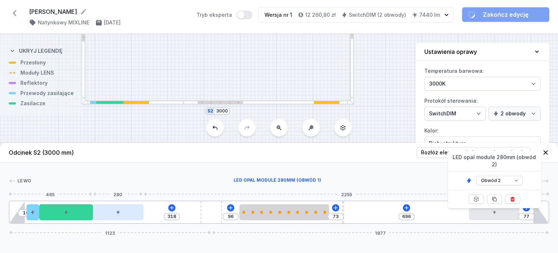
click at [124, 208] on div at bounding box center [118, 212] width 51 height 16
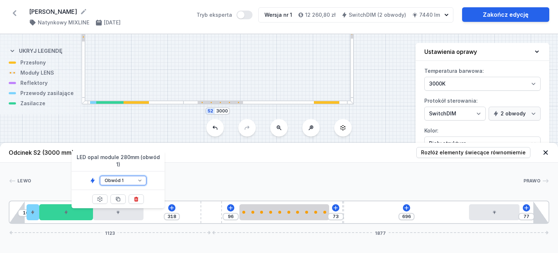
click at [135, 176] on select "Obwód 1 Obwód 2" at bounding box center [123, 180] width 47 height 9
click at [100, 176] on select "Obwód 1 Obwód 2" at bounding box center [123, 180] width 47 height 9
click at [207, 68] on div "S4 3000 S3 2000 S2 3000 S1 2000" at bounding box center [279, 143] width 558 height 219
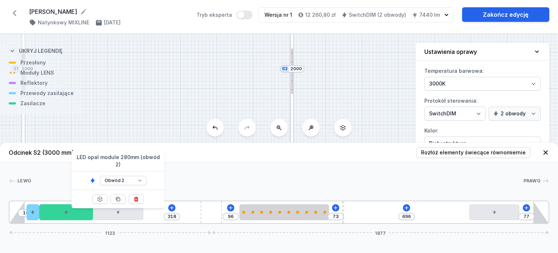
drag, startPoint x: 291, startPoint y: 52, endPoint x: 231, endPoint y: 107, distance: 81.6
click at [231, 107] on div "S4 3000 S3 2000 S2 3000 S1 2000" at bounding box center [279, 143] width 558 height 219
click at [375, 77] on div "S4 3000 S3 2000 S2 3000 S1 2000" at bounding box center [279, 143] width 558 height 219
click at [547, 154] on icon at bounding box center [545, 152] width 7 height 7
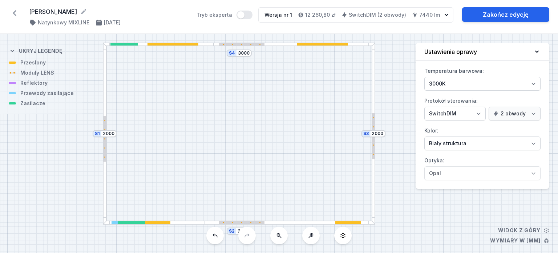
drag, startPoint x: 348, startPoint y: 96, endPoint x: 415, endPoint y: 147, distance: 84.6
click at [415, 147] on div "S4 3000 S3 2000 S2 3000 S1 2000" at bounding box center [279, 143] width 558 height 219
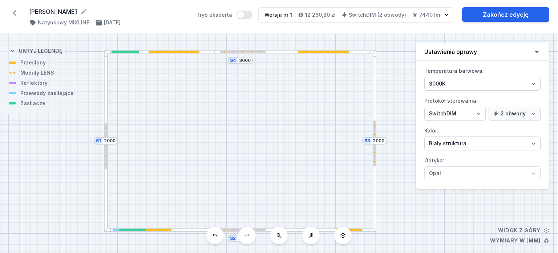
drag, startPoint x: 307, startPoint y: 87, endPoint x: 314, endPoint y: 106, distance: 20.6
click at [313, 109] on div "S4 3000 S3 2000 S2 3000 S1 2000" at bounding box center [279, 143] width 558 height 219
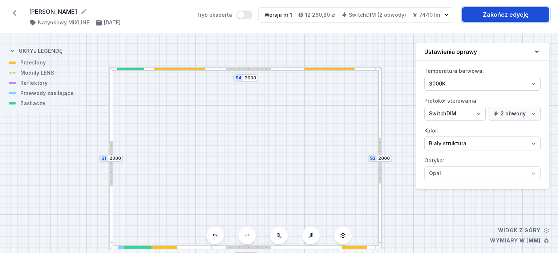
click at [499, 18] on link "Zakończ edycję" at bounding box center [505, 14] width 87 height 15
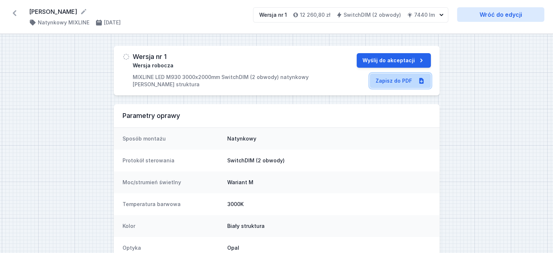
click at [400, 81] on link "Zapisz do PDF" at bounding box center [400, 80] width 61 height 15
click at [12, 11] on icon at bounding box center [15, 13] width 12 height 12
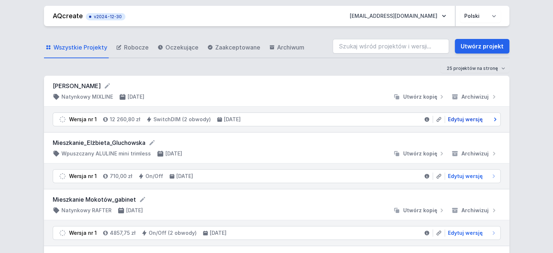
click at [465, 119] on span "Edytuj wersję" at bounding box center [465, 119] width 35 height 7
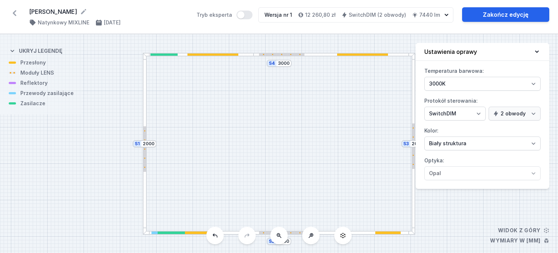
click at [12, 10] on icon at bounding box center [15, 13] width 12 height 12
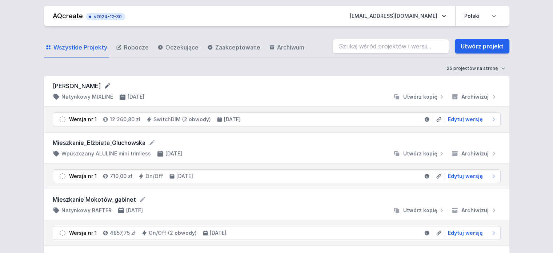
click at [104, 83] on icon at bounding box center [107, 85] width 7 height 7
drag, startPoint x: 105, startPoint y: 87, endPoint x: 40, endPoint y: 81, distance: 64.6
click at [497, 43] on link "Utwórz projekt" at bounding box center [482, 46] width 55 height 15
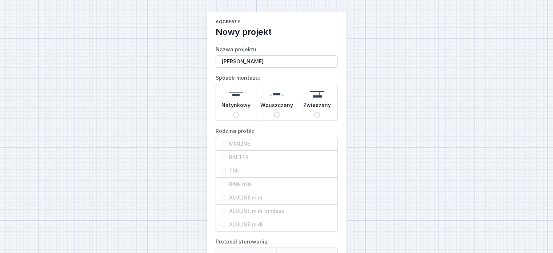
click at [232, 111] on span "Natynkowy" at bounding box center [235, 106] width 29 height 10
click at [233, 112] on input "Natynkowy" at bounding box center [236, 115] width 6 height 6
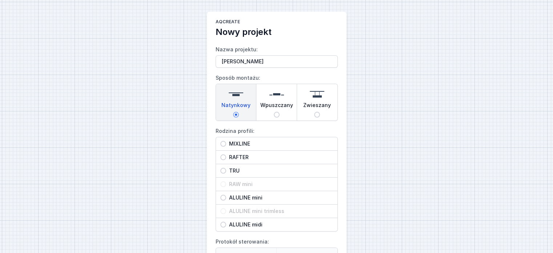
click at [243, 152] on div "RAFTER" at bounding box center [276, 157] width 121 height 13
click at [226, 154] on input "RAFTER" at bounding box center [223, 157] width 6 height 6
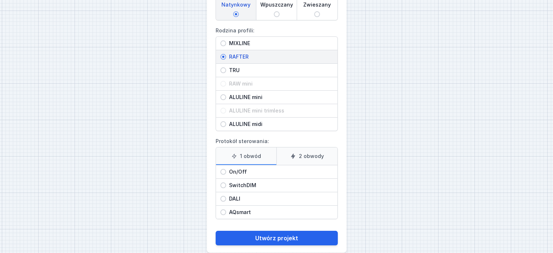
scroll to position [110, 0]
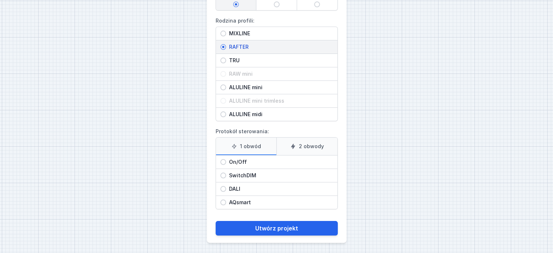
click at [304, 143] on label "2 obwody" at bounding box center [306, 145] width 61 height 17
click at [0, 0] on input "2 obwody" at bounding box center [0, 0] width 0 height 0
click at [257, 145] on label "1 obwód" at bounding box center [246, 145] width 61 height 17
click at [0, 0] on input "1 obwód" at bounding box center [0, 0] width 0 height 0
click at [240, 172] on span "SwitchDIM" at bounding box center [279, 175] width 107 height 7
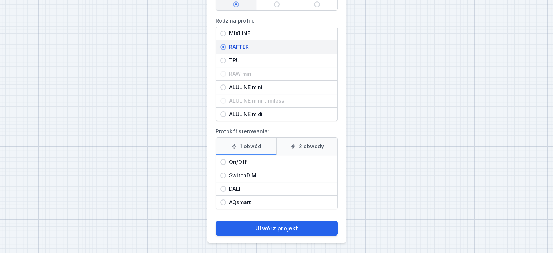
click at [226, 172] on input "SwitchDIM" at bounding box center [223, 175] width 6 height 6
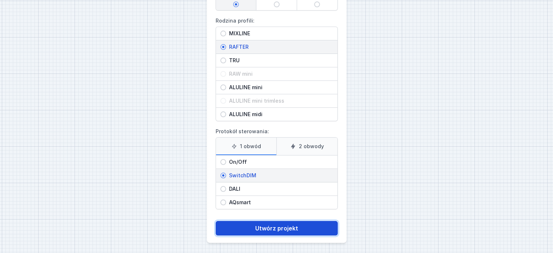
click at [270, 226] on button "Utwórz projekt" at bounding box center [277, 228] width 122 height 15
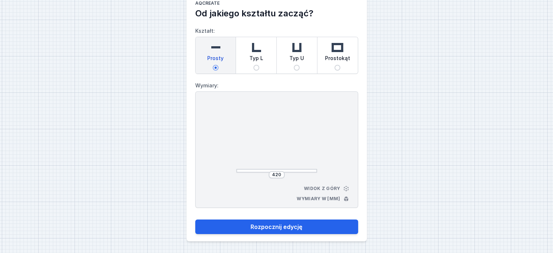
scroll to position [18, 0]
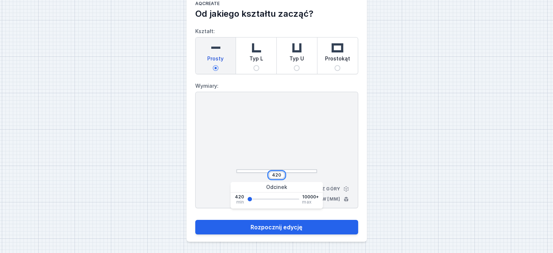
click at [281, 173] on input "420" at bounding box center [277, 175] width 12 height 6
drag, startPoint x: 273, startPoint y: 173, endPoint x: 246, endPoint y: 173, distance: 26.9
click at [246, 173] on div "420" at bounding box center [276, 174] width 81 height 7
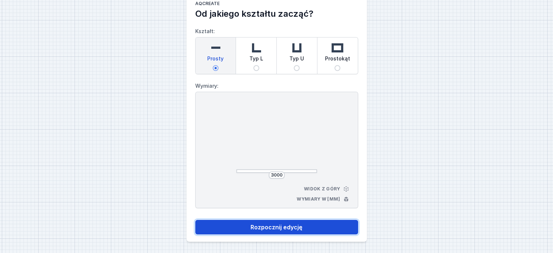
click at [293, 224] on button "Rozpocznij edycję" at bounding box center [276, 227] width 163 height 15
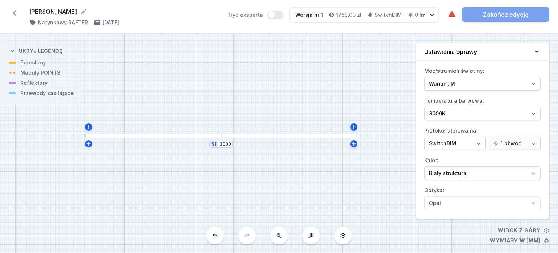
drag, startPoint x: 286, startPoint y: 108, endPoint x: 219, endPoint y: 98, distance: 68.8
click at [219, 98] on div "S1 3000" at bounding box center [279, 143] width 558 height 219
click at [222, 133] on div at bounding box center [277, 133] width 136 height 4
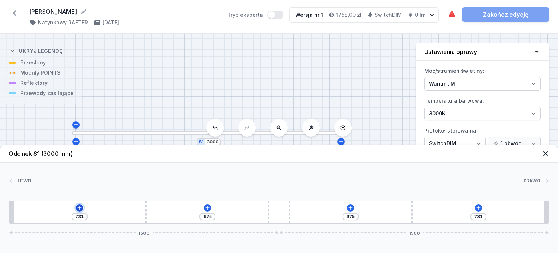
click at [79, 205] on icon at bounding box center [80, 208] width 6 height 6
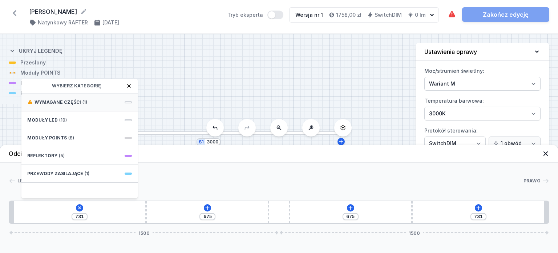
click at [69, 104] on span "Wymagane części" at bounding box center [58, 102] width 47 height 6
click at [42, 100] on span "Hole for power supply cable" at bounding box center [79, 101] width 105 height 7
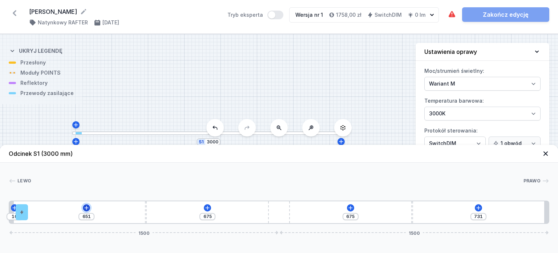
click at [88, 205] on icon at bounding box center [87, 208] width 6 height 6
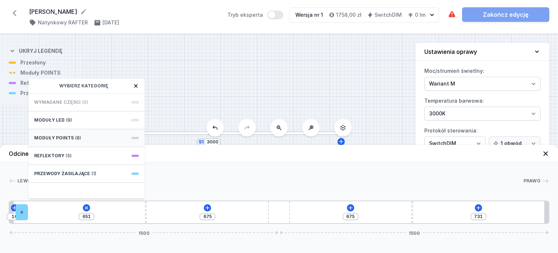
click at [75, 138] on span "(8)" at bounding box center [78, 138] width 6 height 6
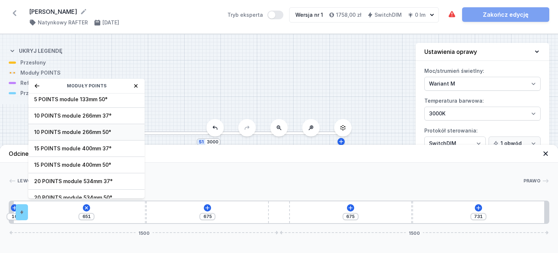
scroll to position [25, 0]
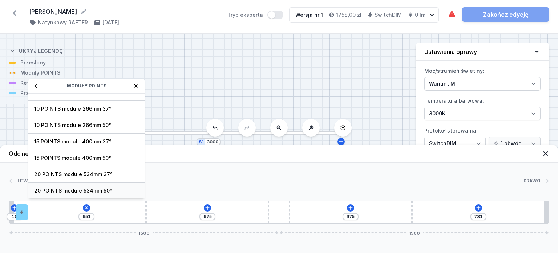
click at [120, 187] on span "20 POINTS module 534mm 50°" at bounding box center [86, 190] width 105 height 7
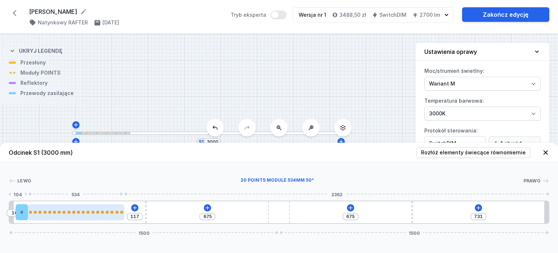
click at [112, 211] on div at bounding box center [112, 212] width 3 height 3
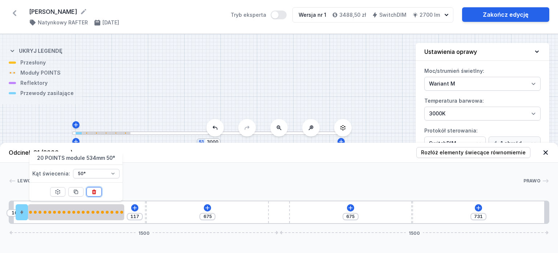
drag, startPoint x: 96, startPoint y: 193, endPoint x: 139, endPoint y: 211, distance: 46.3
click at [96, 192] on icon at bounding box center [94, 192] width 6 height 6
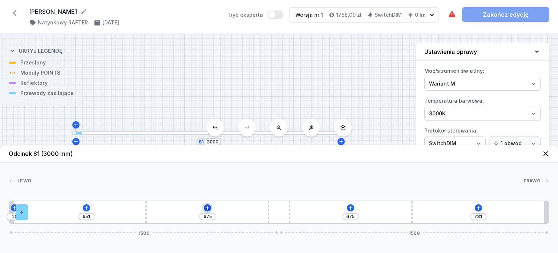
click at [210, 207] on icon at bounding box center [208, 208] width 6 height 6
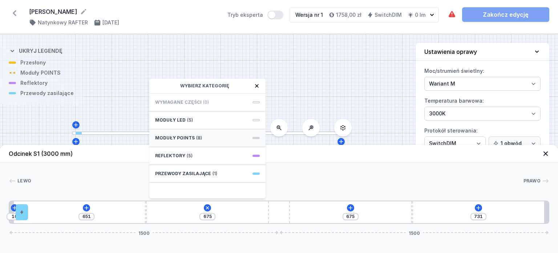
click at [204, 138] on div "Moduły POINTS (8)" at bounding box center [207, 138] width 116 height 18
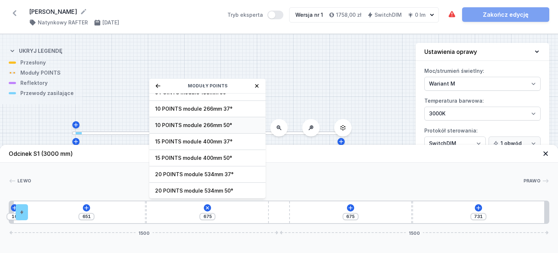
click at [216, 123] on span "10 POINTS module 266mm 50°" at bounding box center [207, 124] width 105 height 7
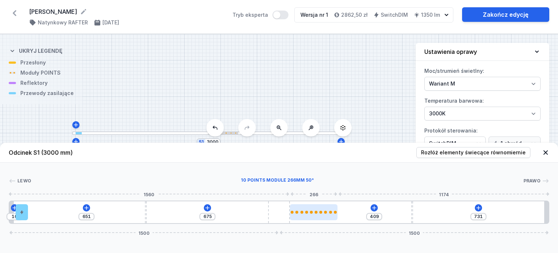
drag, startPoint x: 182, startPoint y: 215, endPoint x: 334, endPoint y: 216, distance: 152.3
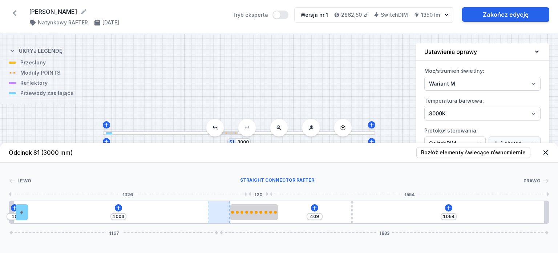
drag, startPoint x: 267, startPoint y: 213, endPoint x: 229, endPoint y: 214, distance: 37.8
click at [229, 214] on div at bounding box center [219, 212] width 21 height 22
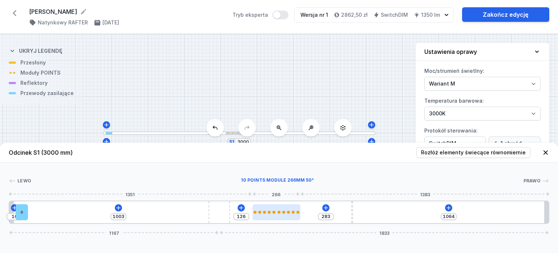
drag, startPoint x: 266, startPoint y: 213, endPoint x: 288, endPoint y: 211, distance: 22.3
click at [288, 211] on div at bounding box center [277, 212] width 48 height 3
click at [446, 204] on div "10 1003 126 283 1064 1167 1833" at bounding box center [279, 211] width 541 height 23
click at [448, 209] on icon at bounding box center [449, 208] width 6 height 6
click at [287, 211] on div at bounding box center [274, 212] width 48 height 3
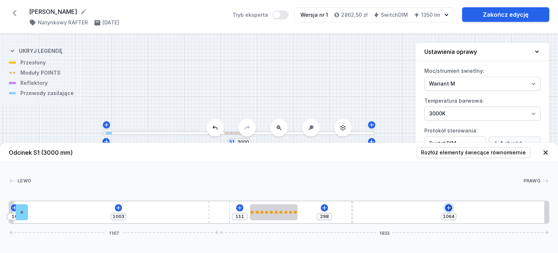
click at [452, 208] on icon at bounding box center [449, 208] width 6 height 6
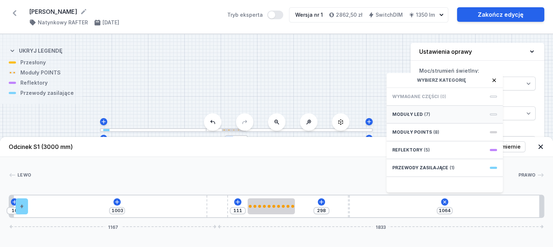
click at [432, 122] on div "Moduły LED (7)" at bounding box center [444, 115] width 116 height 18
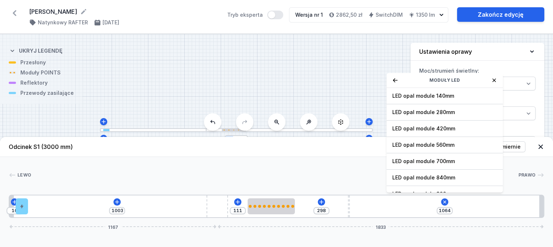
click at [436, 132] on span "LED opal module 420mm" at bounding box center [444, 128] width 105 height 7
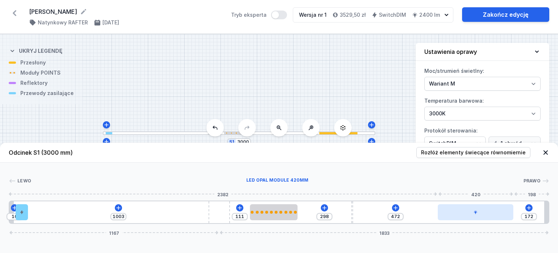
drag, startPoint x: 417, startPoint y: 212, endPoint x: 504, endPoint y: 208, distance: 86.6
click at [504, 208] on div at bounding box center [476, 212] width 76 height 16
click at [121, 204] on div "10 1003 111 298 472 172 1167 1833" at bounding box center [279, 211] width 541 height 23
click at [121, 205] on icon at bounding box center [119, 208] width 6 height 6
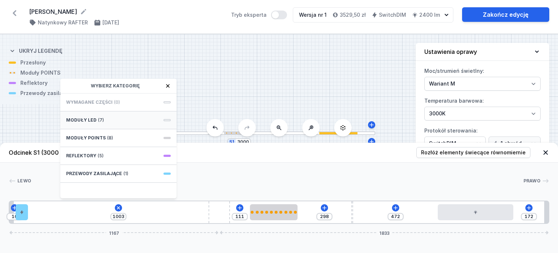
click at [130, 122] on div "Moduły LED (7)" at bounding box center [118, 120] width 116 height 18
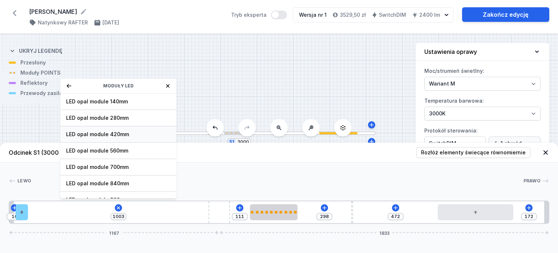
click at [124, 134] on span "LED opal module 420mm" at bounding box center [118, 134] width 105 height 7
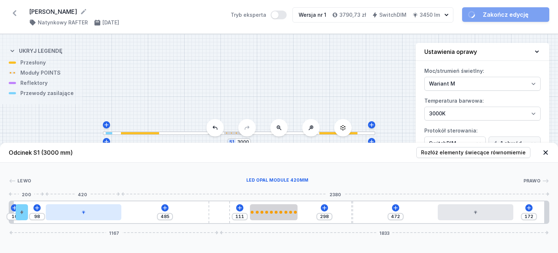
drag, startPoint x: 89, startPoint y: 217, endPoint x: 103, endPoint y: 216, distance: 14.6
click at [103, 216] on div at bounding box center [84, 212] width 76 height 16
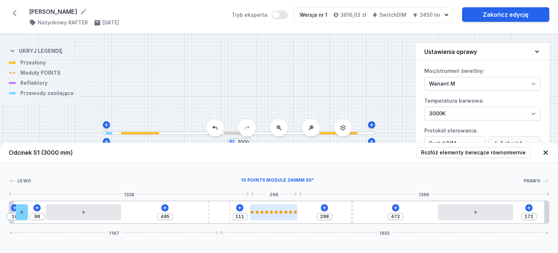
click at [289, 216] on div at bounding box center [274, 212] width 48 height 16
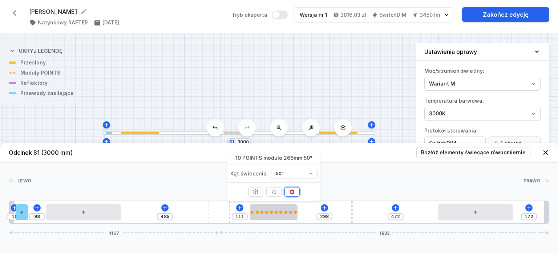
click at [295, 192] on button at bounding box center [292, 191] width 15 height 9
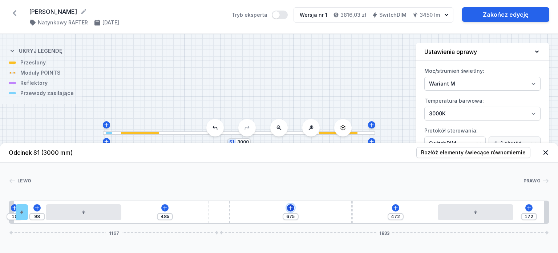
click at [289, 208] on icon at bounding box center [291, 208] width 6 height 6
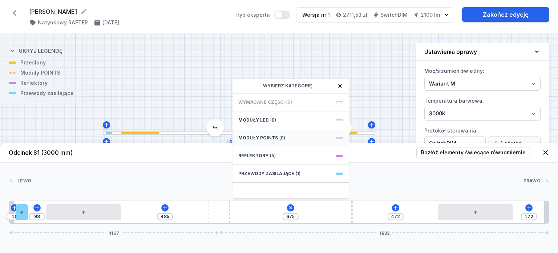
click at [275, 138] on span "Moduły POINTS" at bounding box center [258, 138] width 40 height 6
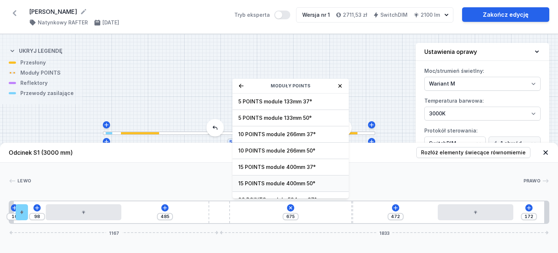
click at [293, 180] on span "15 POINTS module 400mm 50°" at bounding box center [290, 183] width 105 height 7
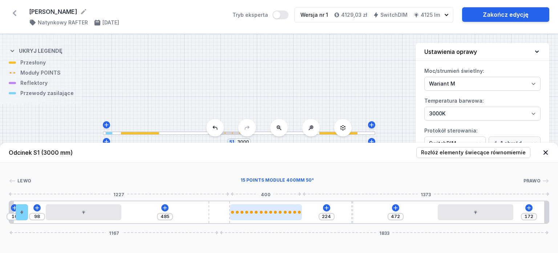
drag, startPoint x: 281, startPoint y: 211, endPoint x: 294, endPoint y: 211, distance: 13.1
click at [294, 211] on div at bounding box center [266, 212] width 72 height 3
drag, startPoint x: 284, startPoint y: 216, endPoint x: 291, endPoint y: 213, distance: 7.7
click at [291, 213] on div at bounding box center [279, 212] width 72 height 16
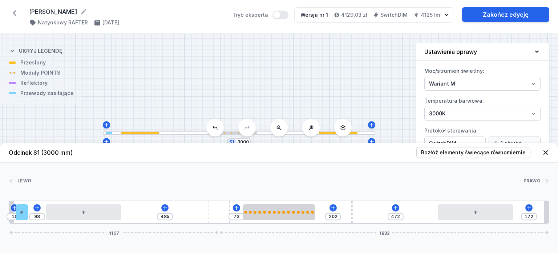
click at [355, 99] on div "S1 3000" at bounding box center [279, 143] width 558 height 219
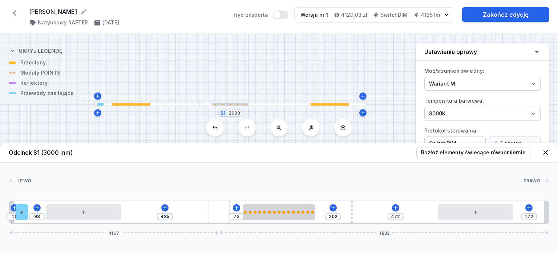
drag, startPoint x: 344, startPoint y: 77, endPoint x: 329, endPoint y: 49, distance: 31.9
click at [329, 49] on div "S1 3000" at bounding box center [279, 143] width 558 height 219
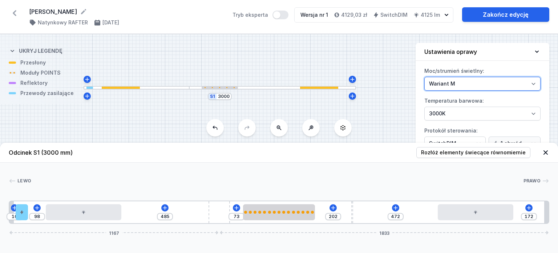
click at [460, 83] on select "Wariant L Wariant M" at bounding box center [483, 84] width 116 height 14
click at [425, 77] on select "Wariant L Wariant M" at bounding box center [483, 84] width 116 height 14
click at [485, 87] on select "Wariant L Wariant M" at bounding box center [483, 84] width 116 height 14
click at [425, 77] on select "Wariant L Wariant M" at bounding box center [483, 84] width 116 height 14
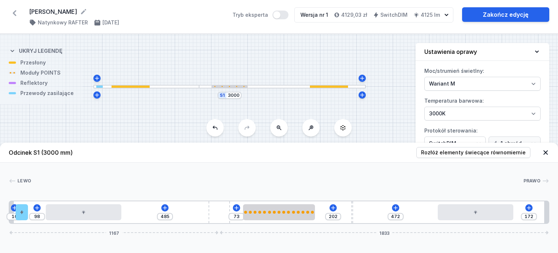
drag, startPoint x: 380, startPoint y: 61, endPoint x: 388, endPoint y: 63, distance: 8.1
click at [388, 62] on div "S1 3000" at bounding box center [279, 143] width 558 height 219
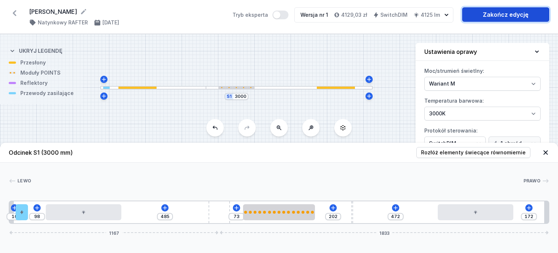
click at [483, 17] on link "Zakończ edycję" at bounding box center [505, 14] width 87 height 15
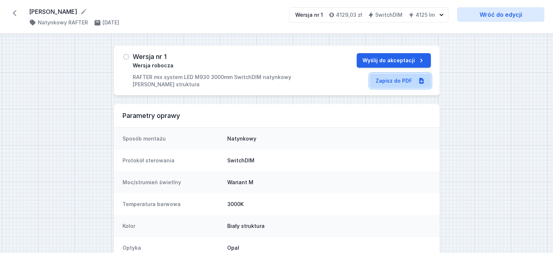
click at [389, 79] on link "Zapisz do PDF" at bounding box center [400, 80] width 61 height 15
click at [13, 12] on icon at bounding box center [15, 13] width 12 height 12
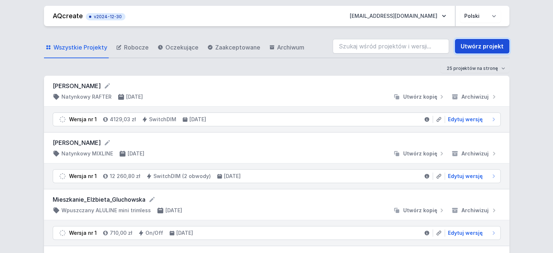
click at [484, 47] on link "Utwórz projekt" at bounding box center [482, 46] width 55 height 15
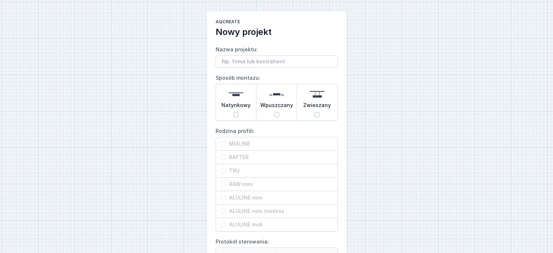
click at [238, 115] on input "Natynkowy" at bounding box center [236, 115] width 6 height 6
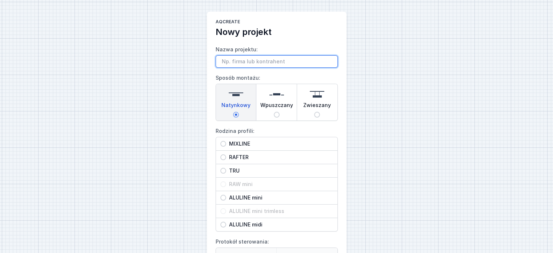
click at [244, 61] on input "Nazwa projektu:" at bounding box center [277, 61] width 122 height 12
paste input "[PERSON_NAME]"
click at [240, 142] on span "MIXLINE" at bounding box center [279, 143] width 107 height 7
click at [226, 142] on input "MIXLINE" at bounding box center [223, 144] width 6 height 6
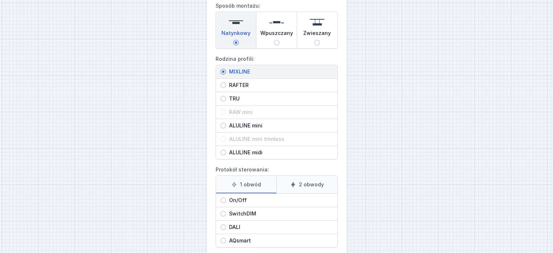
scroll to position [73, 0]
click at [249, 207] on div "SwitchDIM" at bounding box center [276, 212] width 121 height 13
click at [226, 210] on input "SwitchDIM" at bounding box center [223, 213] width 6 height 6
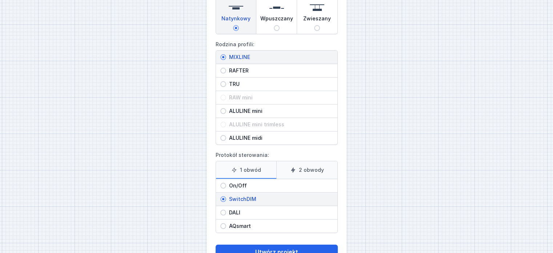
scroll to position [110, 0]
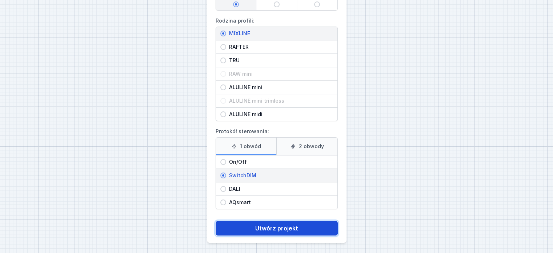
click at [288, 229] on button "Utwórz projekt" at bounding box center [277, 228] width 122 height 15
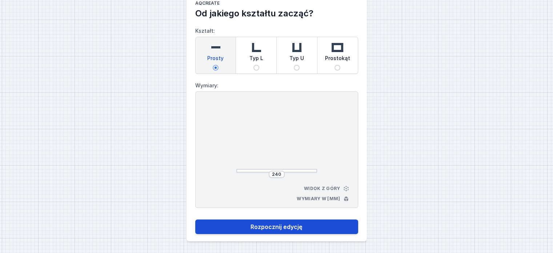
scroll to position [18, 0]
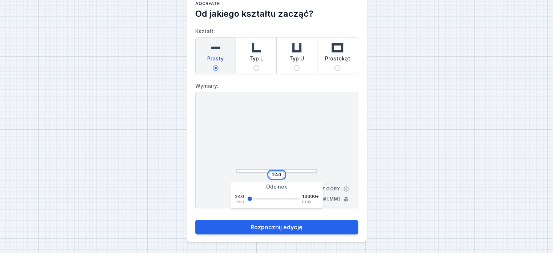
drag, startPoint x: 281, startPoint y: 175, endPoint x: 262, endPoint y: 174, distance: 18.2
click at [262, 174] on div "240" at bounding box center [276, 174] width 81 height 7
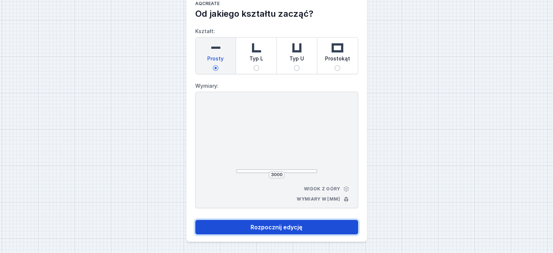
click at [286, 228] on button "Rozpocznij edycję" at bounding box center [276, 227] width 163 height 15
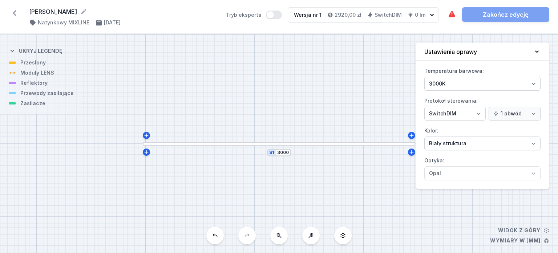
click at [191, 147] on div "S1 3000" at bounding box center [279, 143] width 558 height 219
click at [189, 146] on div "S1 3000" at bounding box center [279, 143] width 558 height 219
click at [189, 143] on div at bounding box center [211, 144] width 136 height 4
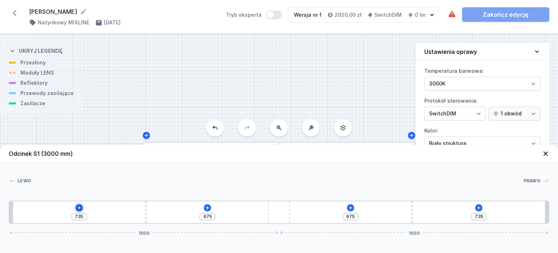
click at [80, 206] on icon at bounding box center [79, 208] width 6 height 6
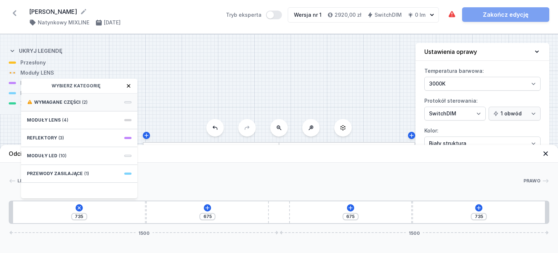
click at [70, 100] on span "Wymagane części" at bounding box center [57, 102] width 47 height 6
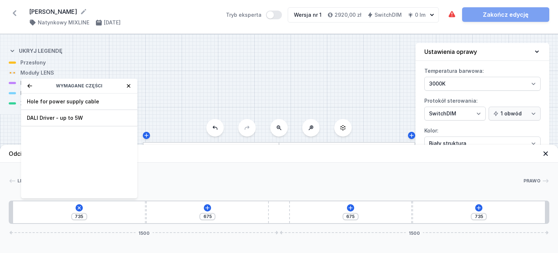
click at [59, 101] on span "Hole for power supply cable" at bounding box center [79, 101] width 105 height 7
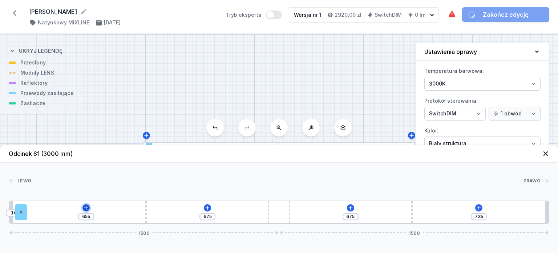
click at [84, 206] on icon at bounding box center [86, 208] width 6 height 6
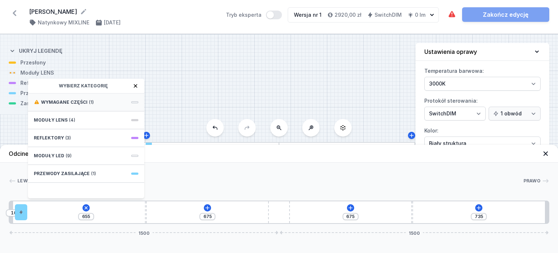
click at [92, 102] on div "Wymagane części (1)" at bounding box center [86, 102] width 116 height 18
click at [73, 105] on div "DALI Driver - up to 5W" at bounding box center [86, 101] width 116 height 16
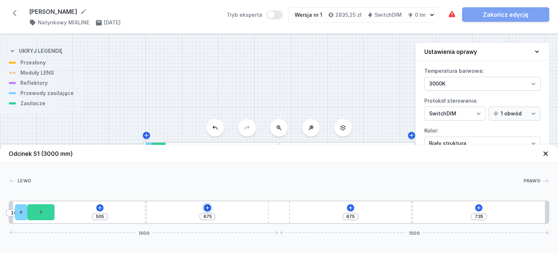
click at [209, 207] on icon at bounding box center [208, 208] width 6 height 6
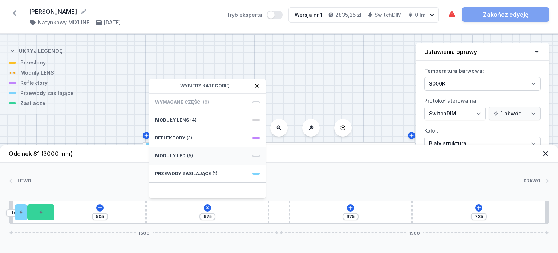
click at [198, 157] on div "Moduły LED (5)" at bounding box center [207, 156] width 116 height 18
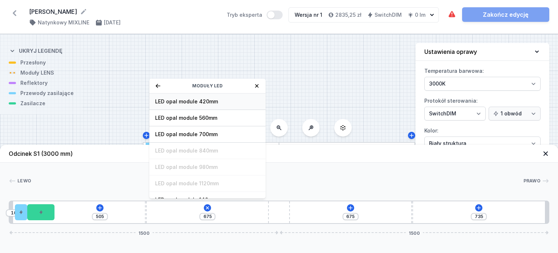
click at [210, 100] on span "LED opal module 420mm" at bounding box center [207, 101] width 105 height 7
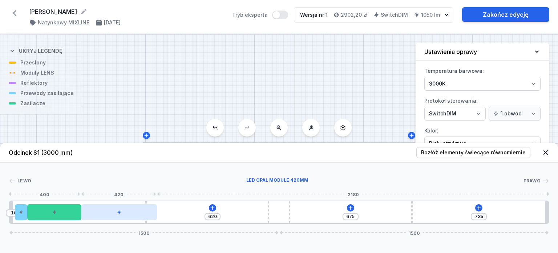
drag, startPoint x: 189, startPoint y: 210, endPoint x: 125, endPoint y: 216, distance: 64.0
click at [125, 216] on div at bounding box center [119, 212] width 76 height 16
click at [478, 206] on icon at bounding box center [479, 208] width 6 height 6
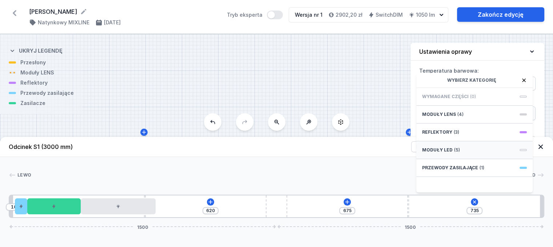
click at [454, 153] on span "(5)" at bounding box center [457, 150] width 6 height 6
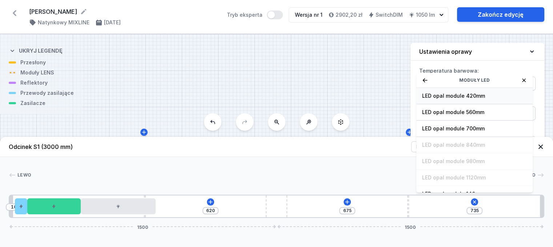
click at [462, 100] on span "LED opal module 420mm" at bounding box center [474, 95] width 105 height 7
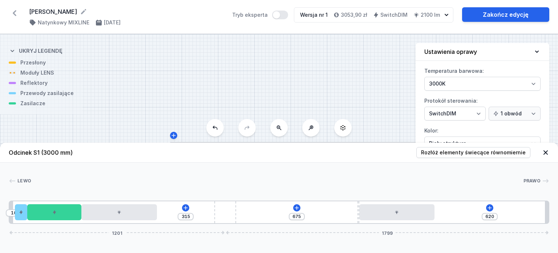
drag, startPoint x: 286, startPoint y: 213, endPoint x: 246, endPoint y: 217, distance: 40.1
click at [246, 217] on div "10 315 675 620 1201 1799" at bounding box center [279, 211] width 541 height 23
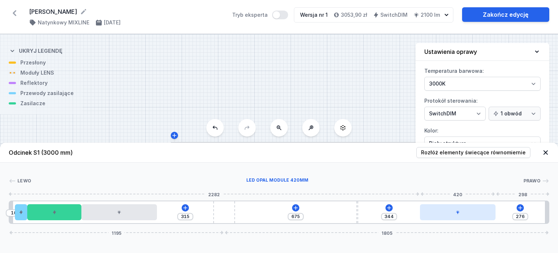
drag, startPoint x: 400, startPoint y: 212, endPoint x: 468, endPoint y: 206, distance: 68.6
click at [468, 206] on div at bounding box center [458, 212] width 76 height 16
click at [297, 207] on icon at bounding box center [296, 208] width 6 height 6
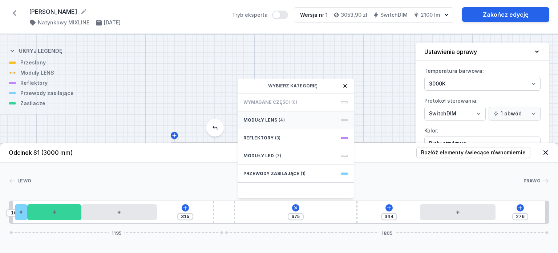
click at [295, 119] on div "Moduły LENS (4)" at bounding box center [296, 120] width 116 height 18
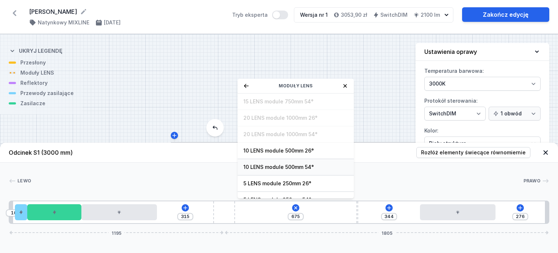
click at [301, 171] on div "10 LENS module 500mm 54°" at bounding box center [296, 167] width 116 height 16
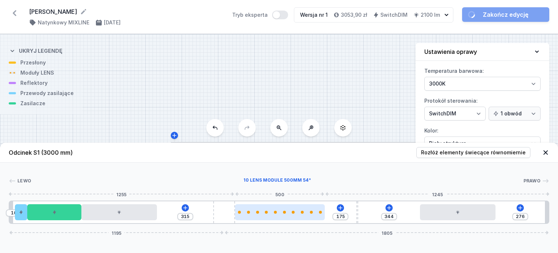
drag, startPoint x: 305, startPoint y: 220, endPoint x: 316, endPoint y: 218, distance: 11.6
click at [316, 218] on div "10 315 175 344 276 1195 1805" at bounding box center [279, 211] width 541 height 23
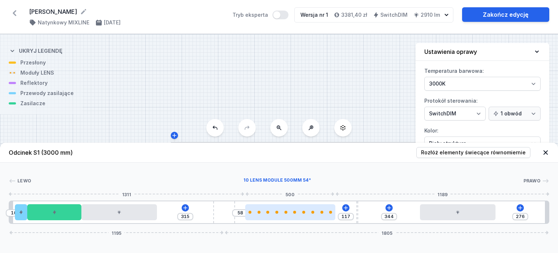
drag, startPoint x: 311, startPoint y: 216, endPoint x: 320, endPoint y: 215, distance: 9.2
click at [320, 215] on div at bounding box center [290, 212] width 90 height 16
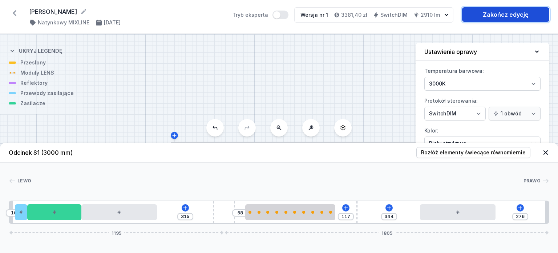
click at [477, 14] on link "Zakończ edycję" at bounding box center [505, 14] width 87 height 15
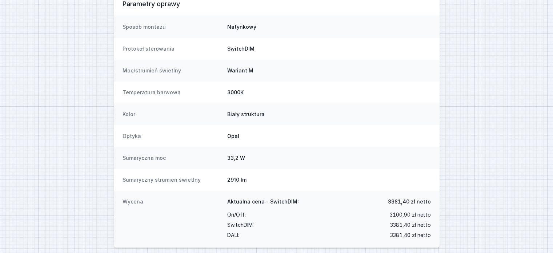
scroll to position [117, 0]
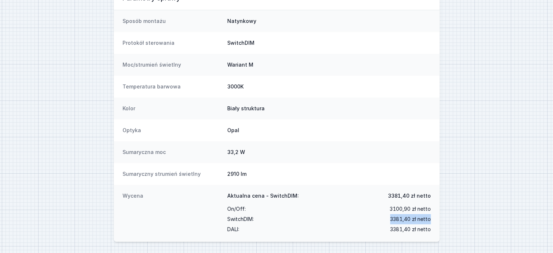
drag, startPoint x: 389, startPoint y: 220, endPoint x: 434, endPoint y: 219, distance: 44.7
click at [434, 219] on div "Wycena Aktualna cena - SwitchDIM: 3381,40 [PERSON_NAME] On/Off : 3100,90 [PERSO…" at bounding box center [277, 213] width 326 height 57
drag, startPoint x: 392, startPoint y: 196, endPoint x: 445, endPoint y: 192, distance: 53.2
click at [445, 192] on div "Wersja nr 1 Wersja robocza MIXLINE LED M930 3000mm SwitchDIM natynkowy [PERSON_…" at bounding box center [276, 85] width 553 height 336
click at [396, 195] on span "3381,40 [PERSON_NAME]" at bounding box center [409, 195] width 43 height 7
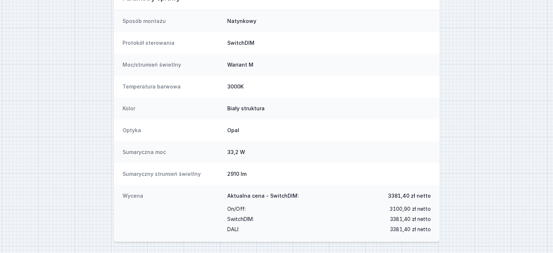
click at [390, 194] on div "Aktualna cena - SwitchDIM: 3381,40 [PERSON_NAME]" at bounding box center [329, 198] width 204 height 12
drag, startPoint x: 389, startPoint y: 194, endPoint x: 433, endPoint y: 188, distance: 44.4
click at [433, 188] on div "Wycena Aktualna cena - SwitchDIM: 3381,40 [PERSON_NAME] On/Off : 3100,90 [PERSO…" at bounding box center [277, 213] width 326 height 57
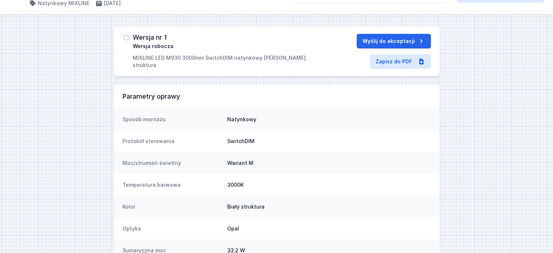
scroll to position [8, 0]
